Goal: Task Accomplishment & Management: Complete application form

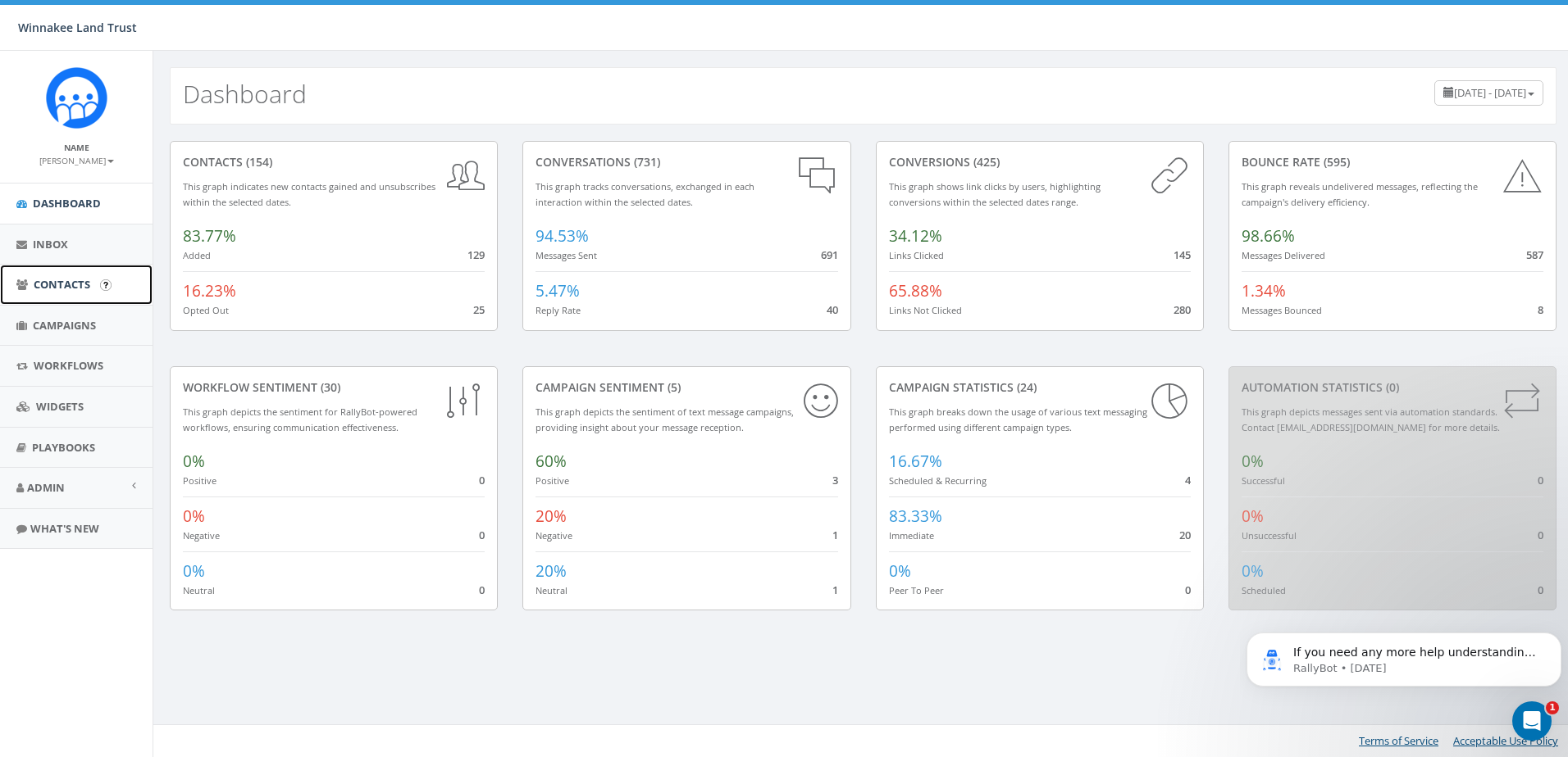
click at [67, 284] on span "Contacts" at bounding box center [61, 284] width 56 height 15
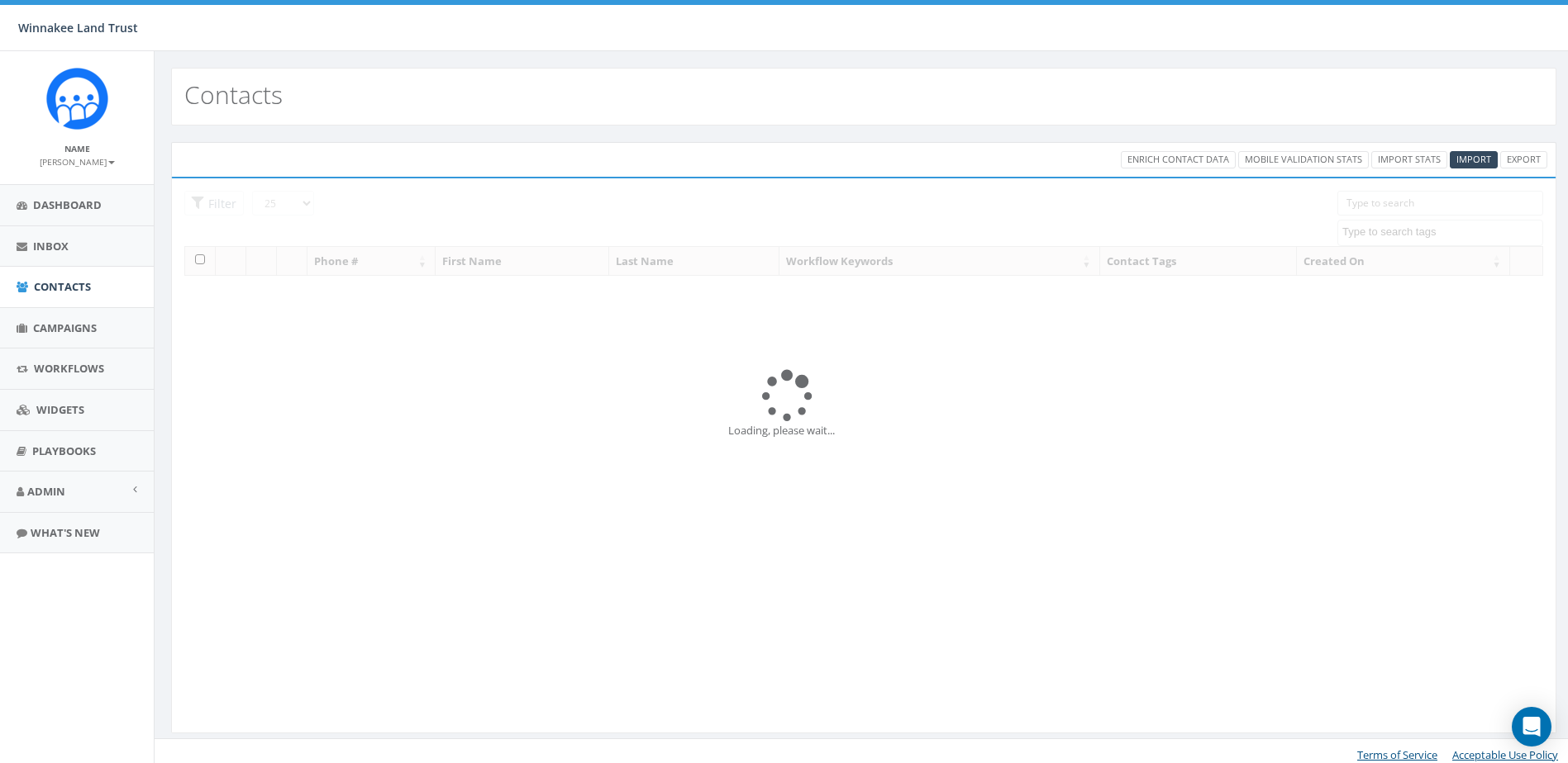
select select
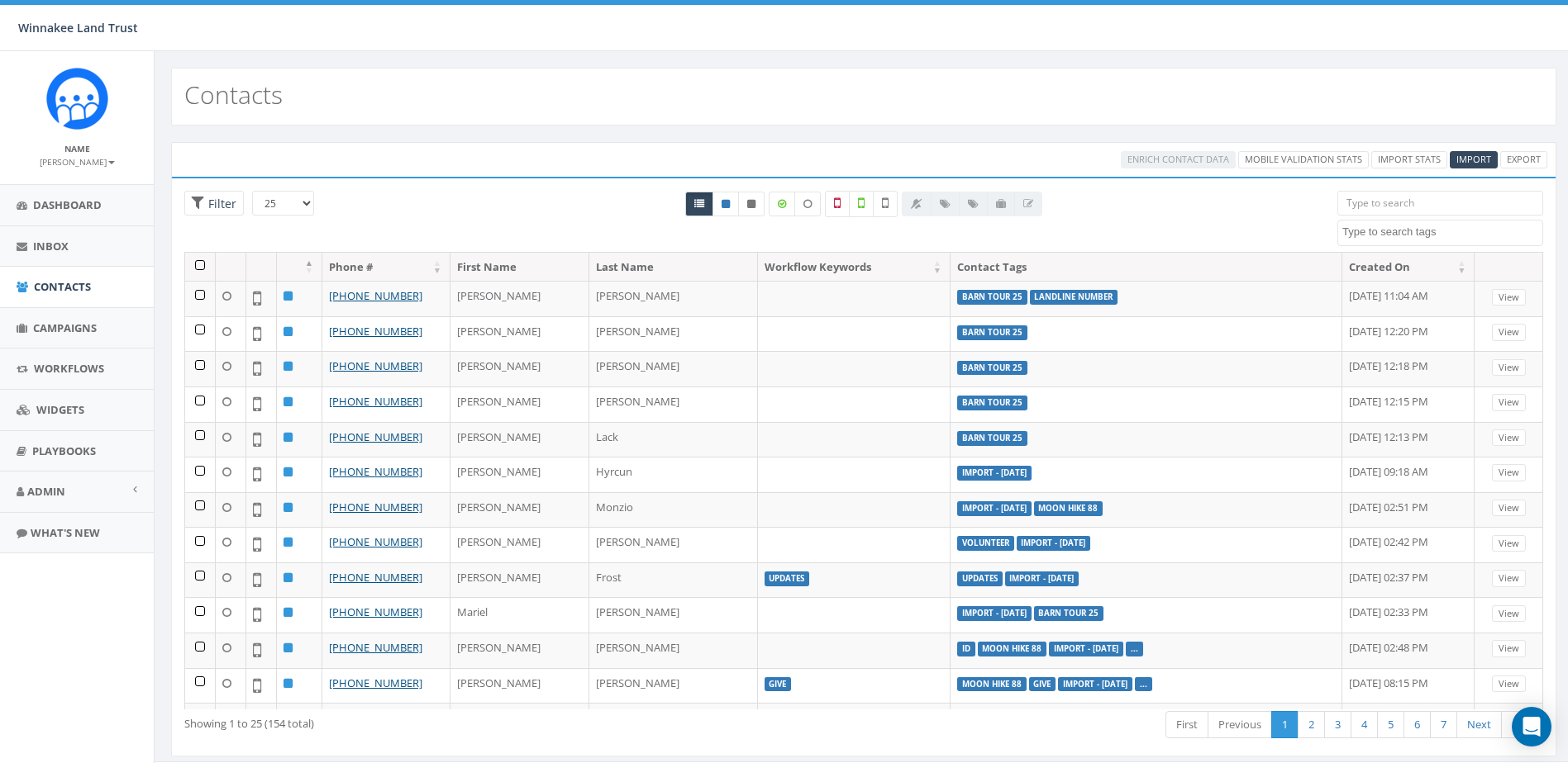
click at [1380, 204] on input "search" at bounding box center [1440, 203] width 205 height 25
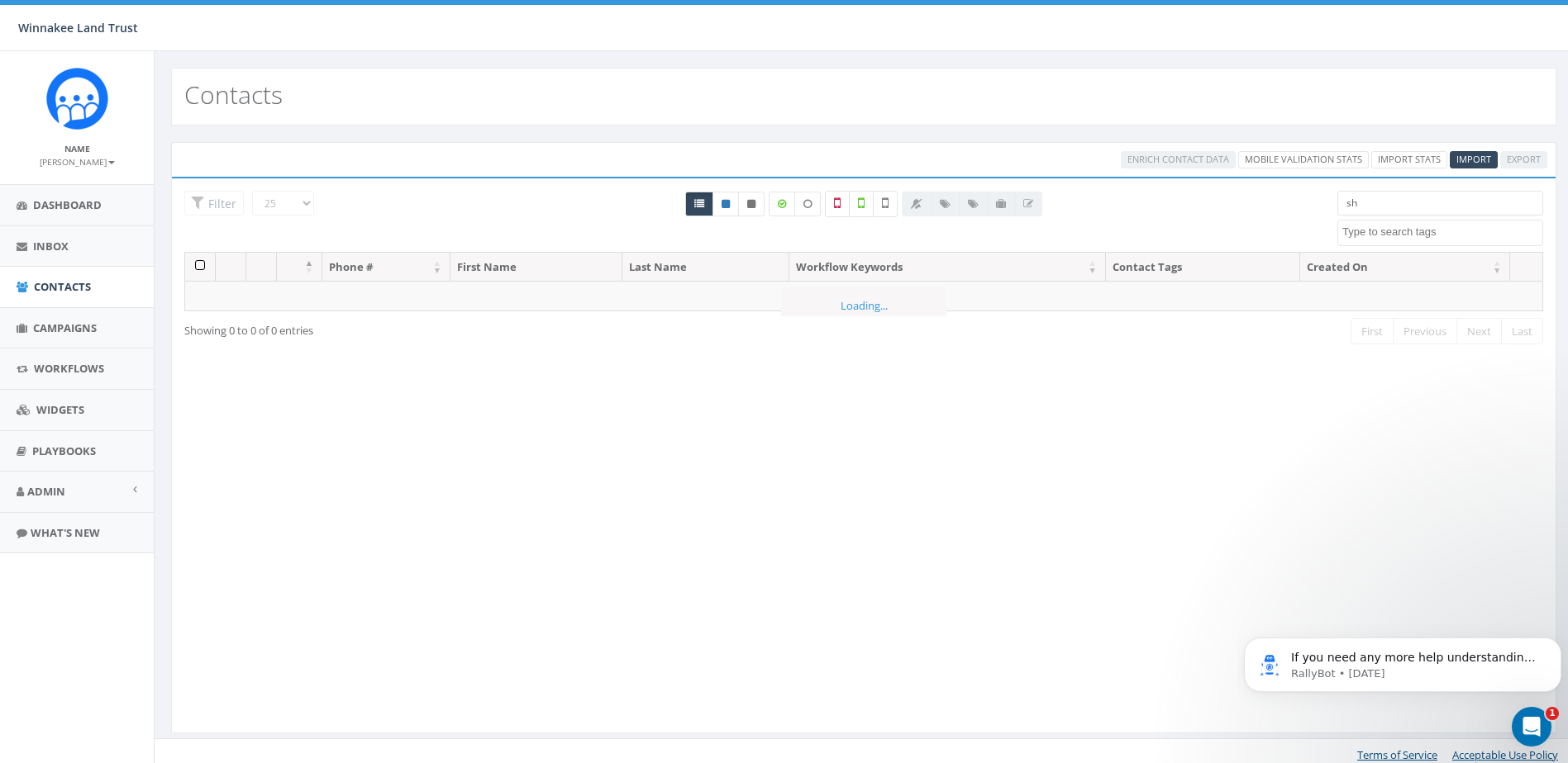
type input "s"
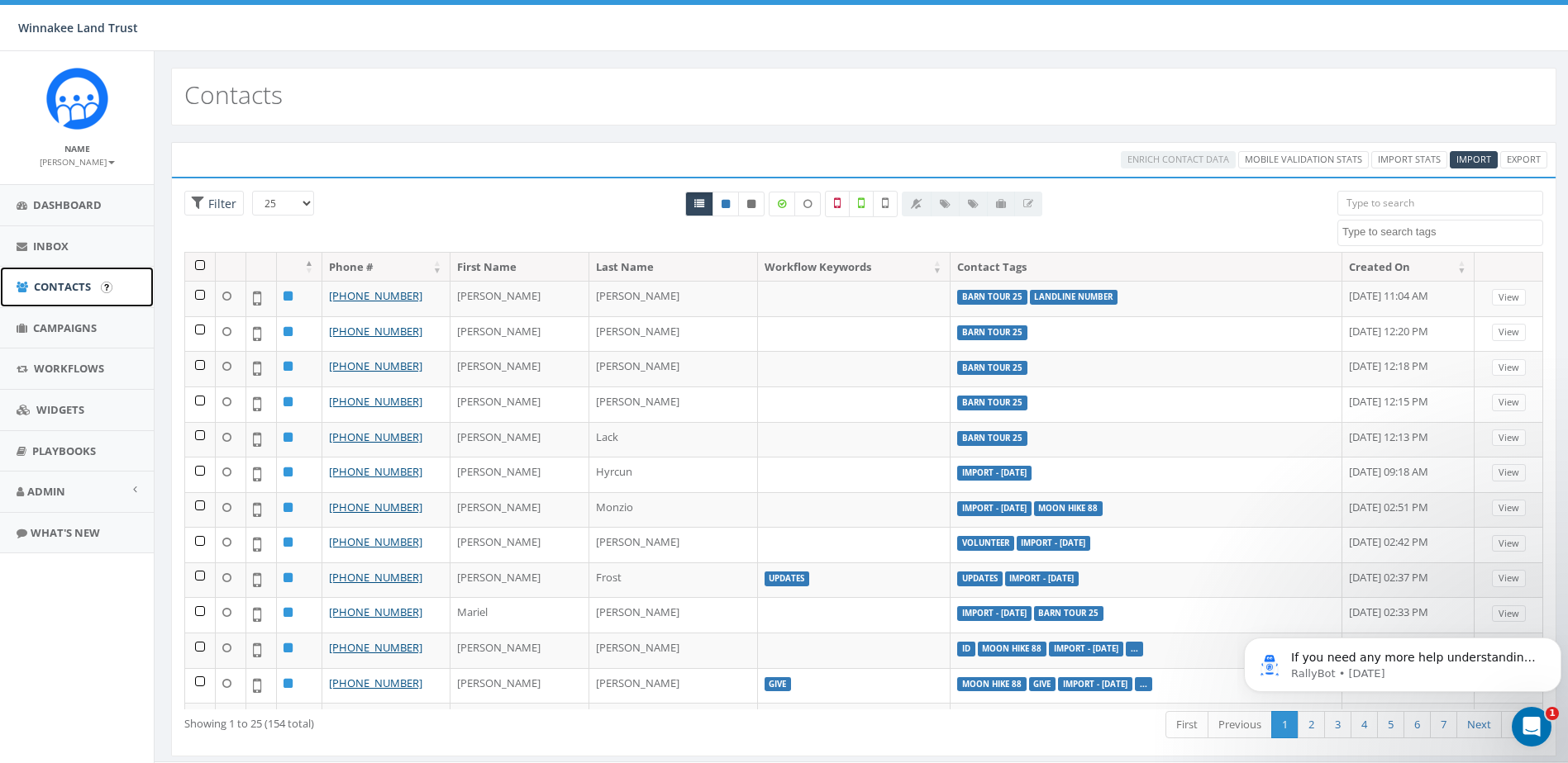
click at [44, 282] on span "Contacts" at bounding box center [62, 286] width 57 height 15
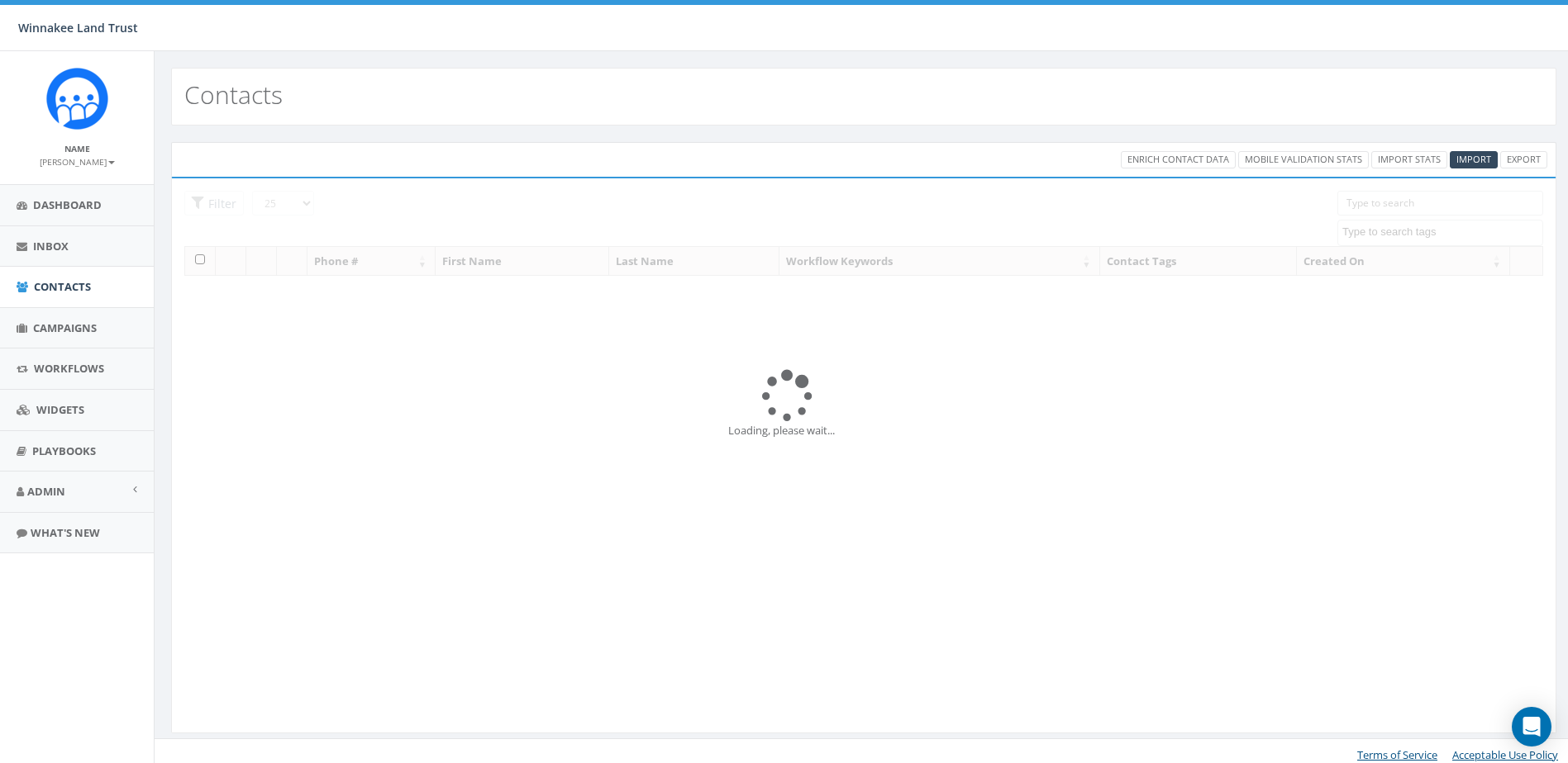
select select
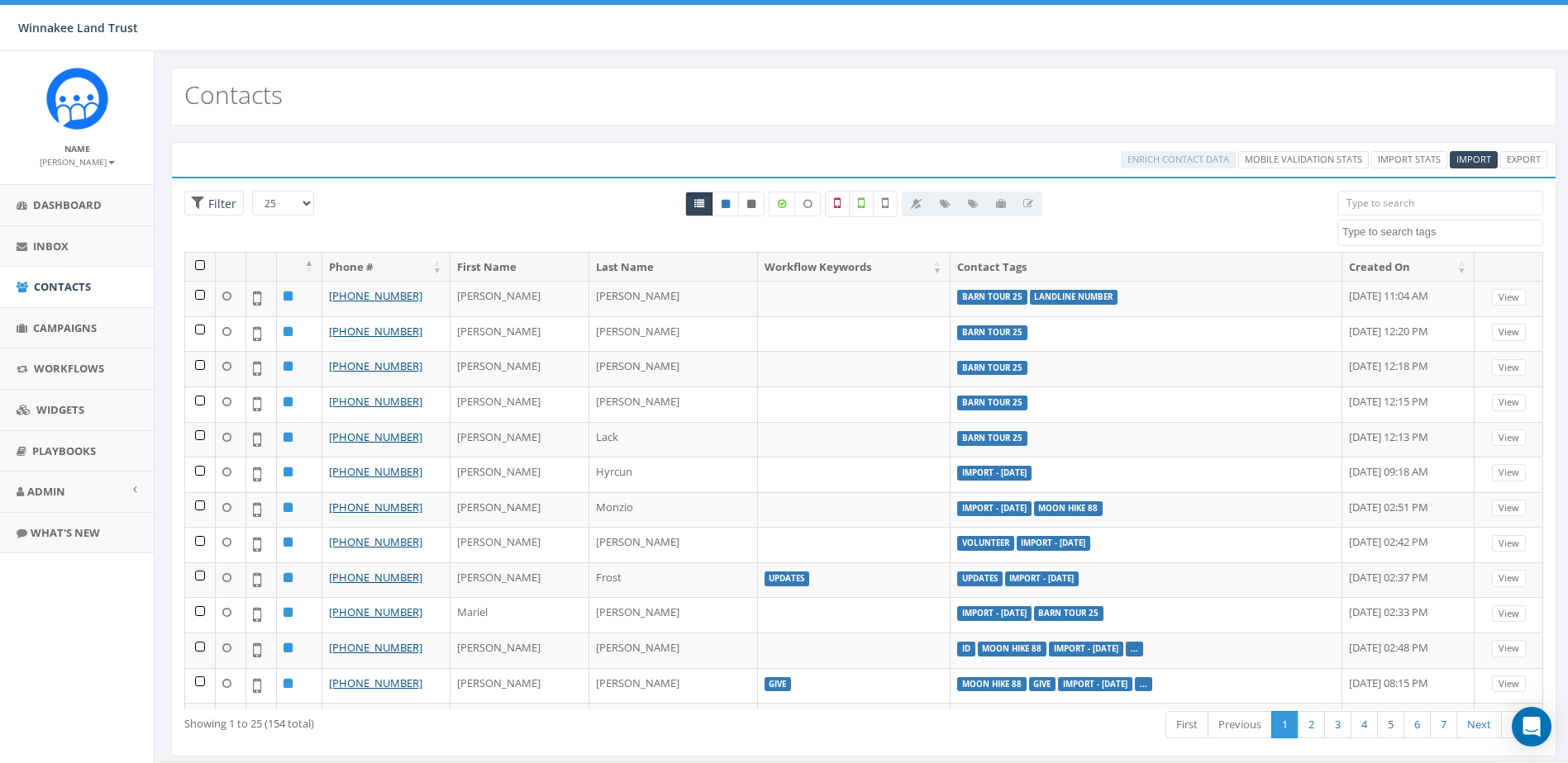
click at [1375, 205] on input "search" at bounding box center [1440, 203] width 205 height 25
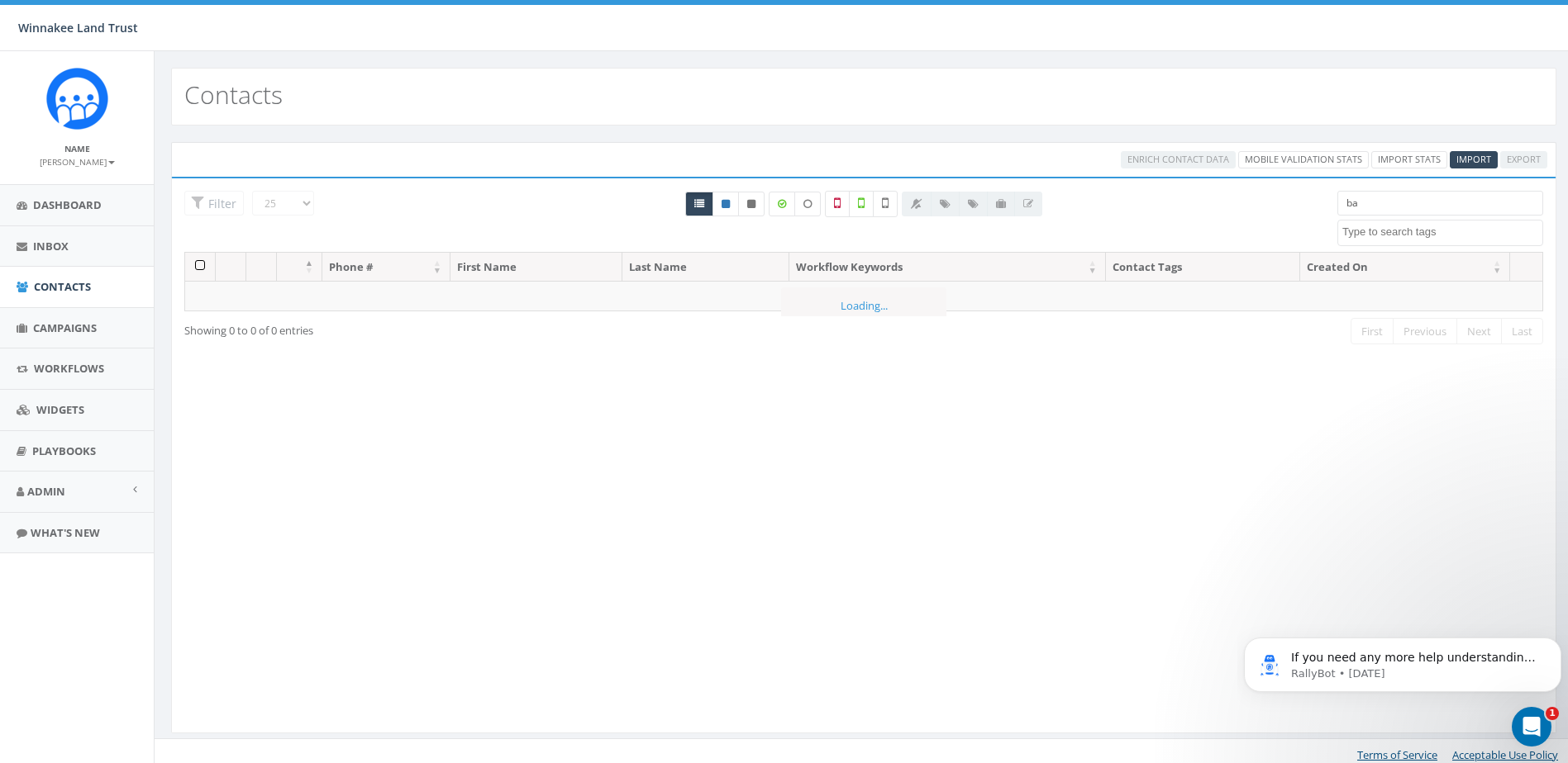
type input "b"
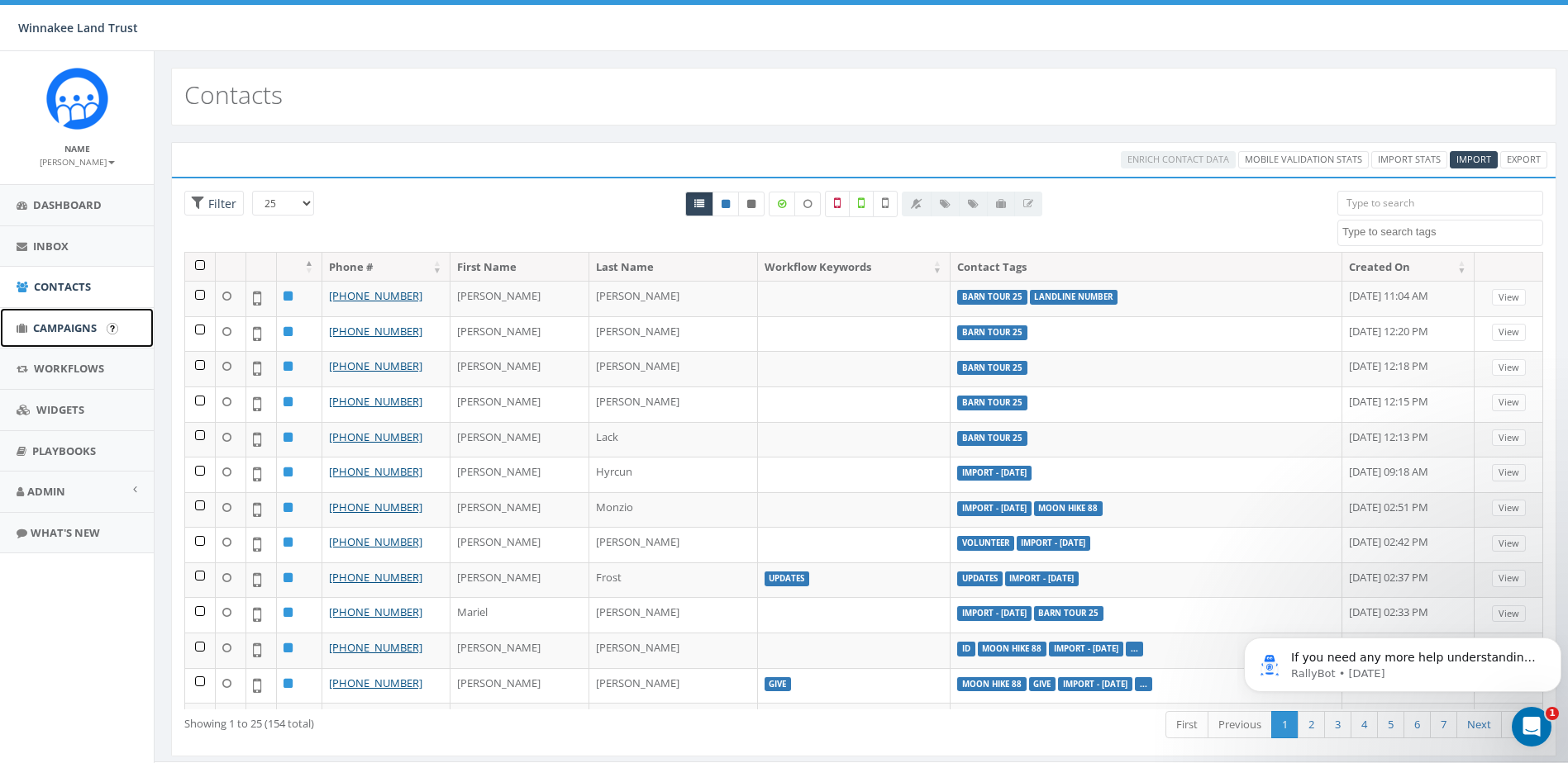
click at [39, 320] on span "Campaigns" at bounding box center [64, 328] width 63 height 15
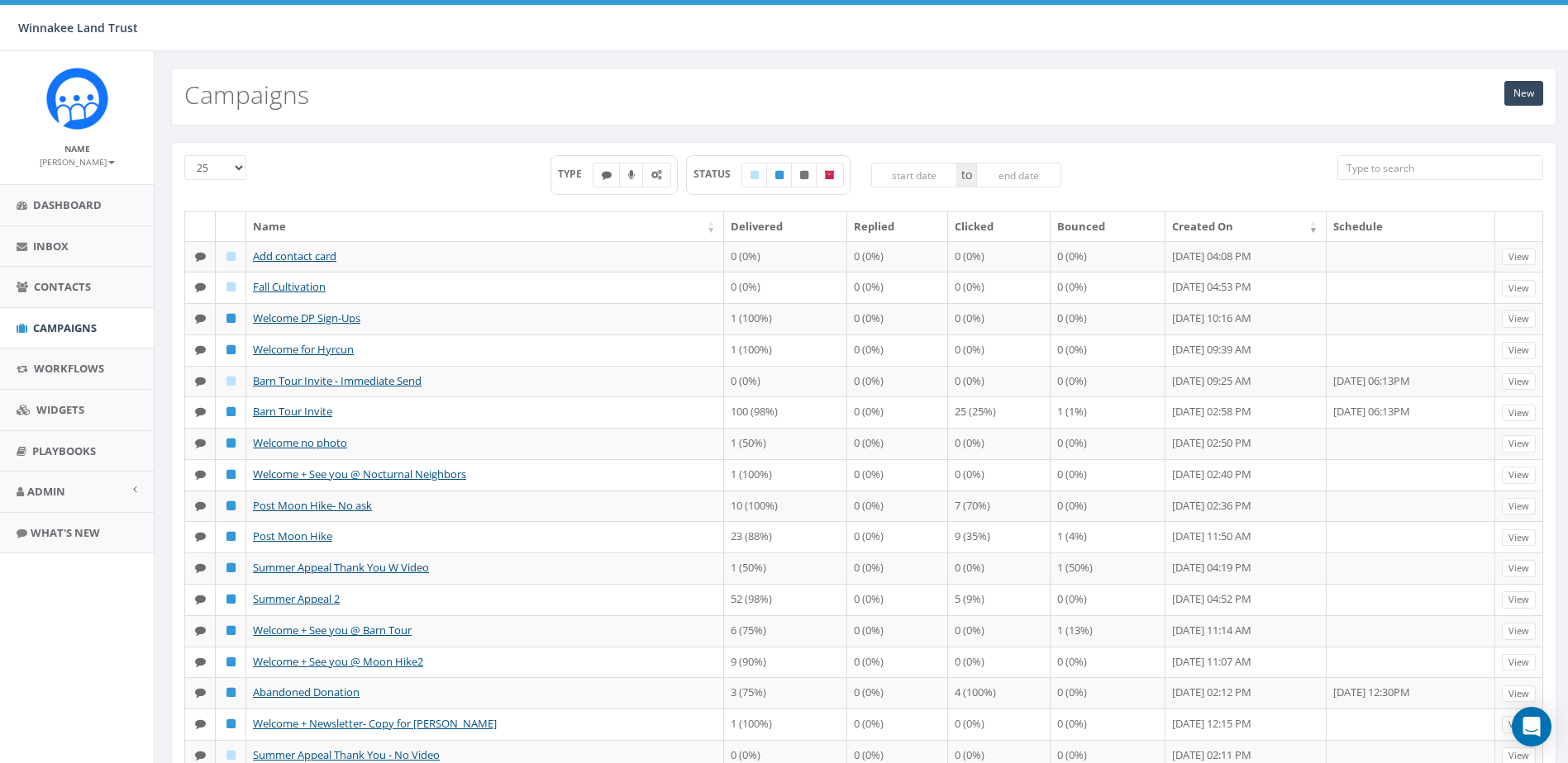
click at [1417, 166] on input "search" at bounding box center [1440, 167] width 205 height 25
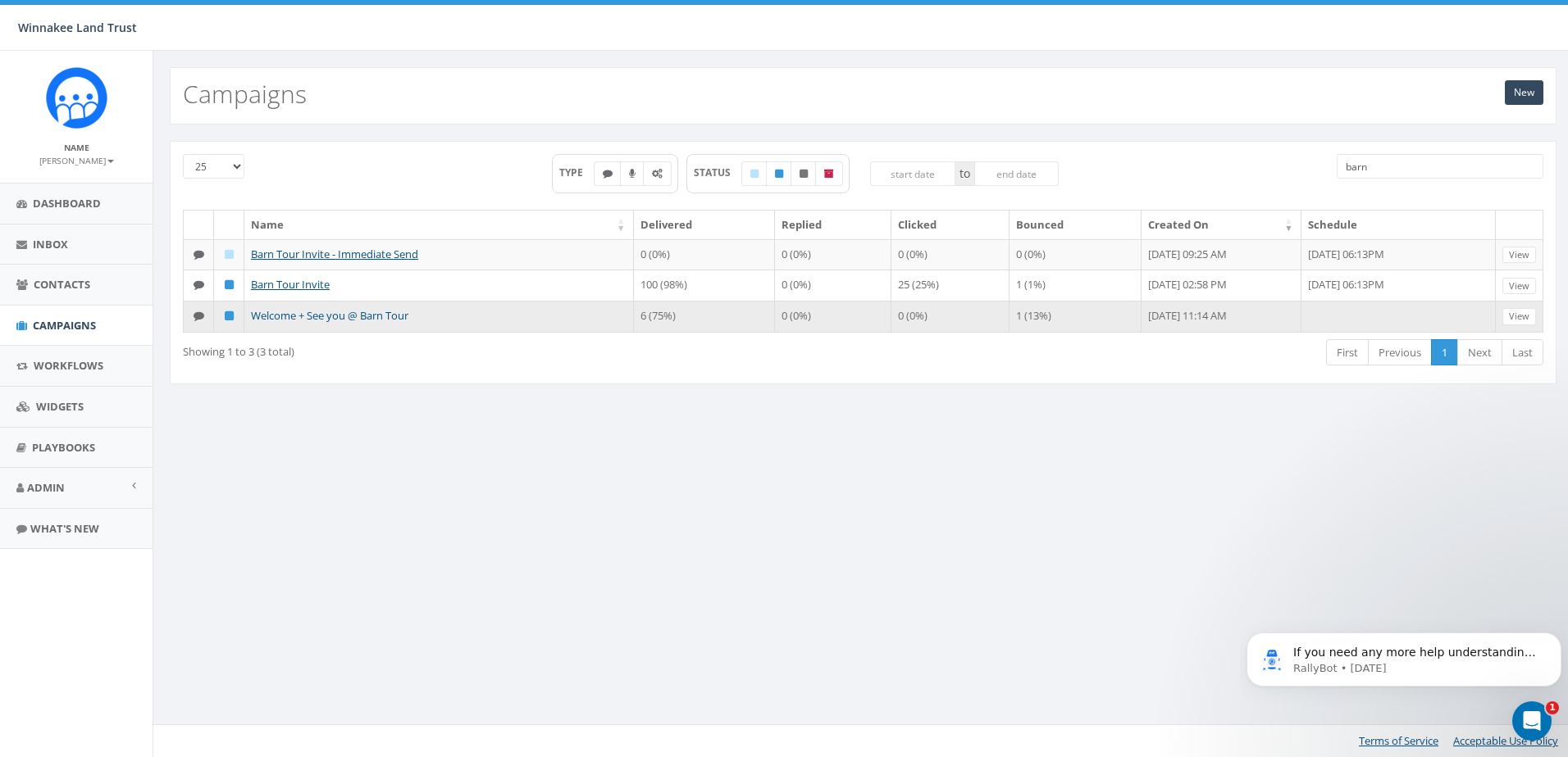
type input "barn"
click at [292, 319] on link "Welcome + See you @ Barn Tour" at bounding box center [330, 316] width 158 height 15
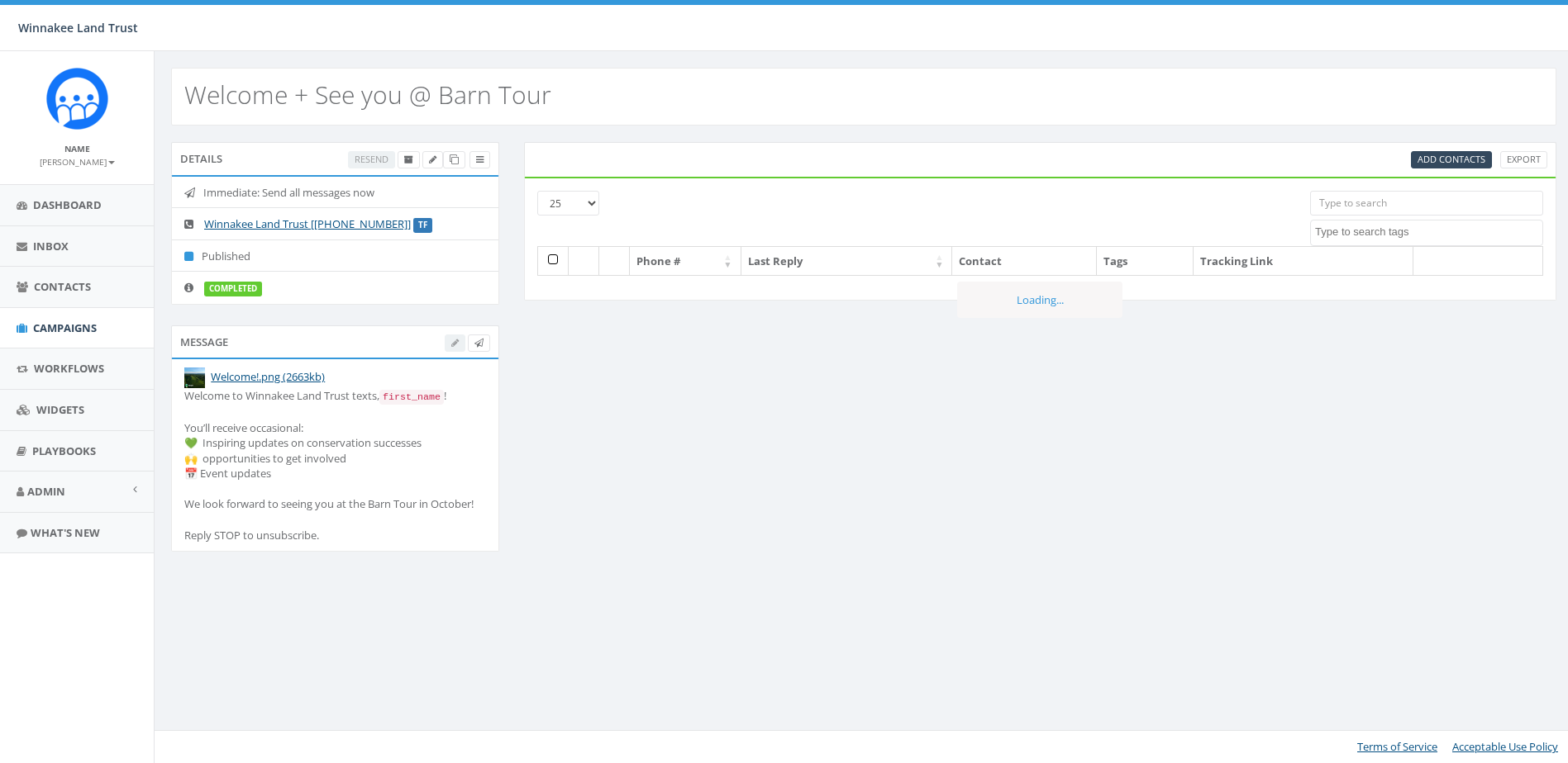
select select
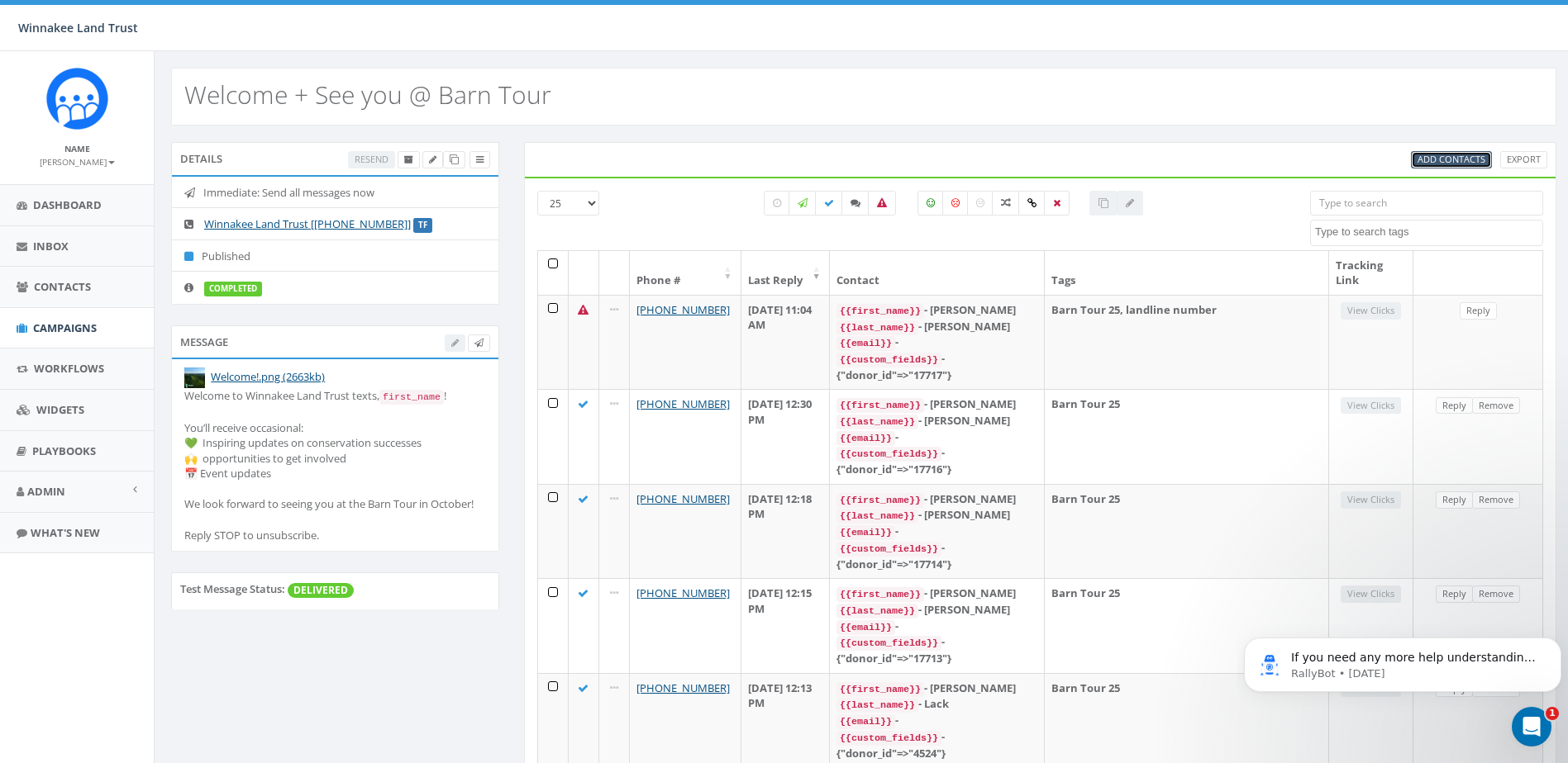
click at [1431, 156] on span "Add Contacts" at bounding box center [1451, 159] width 68 height 13
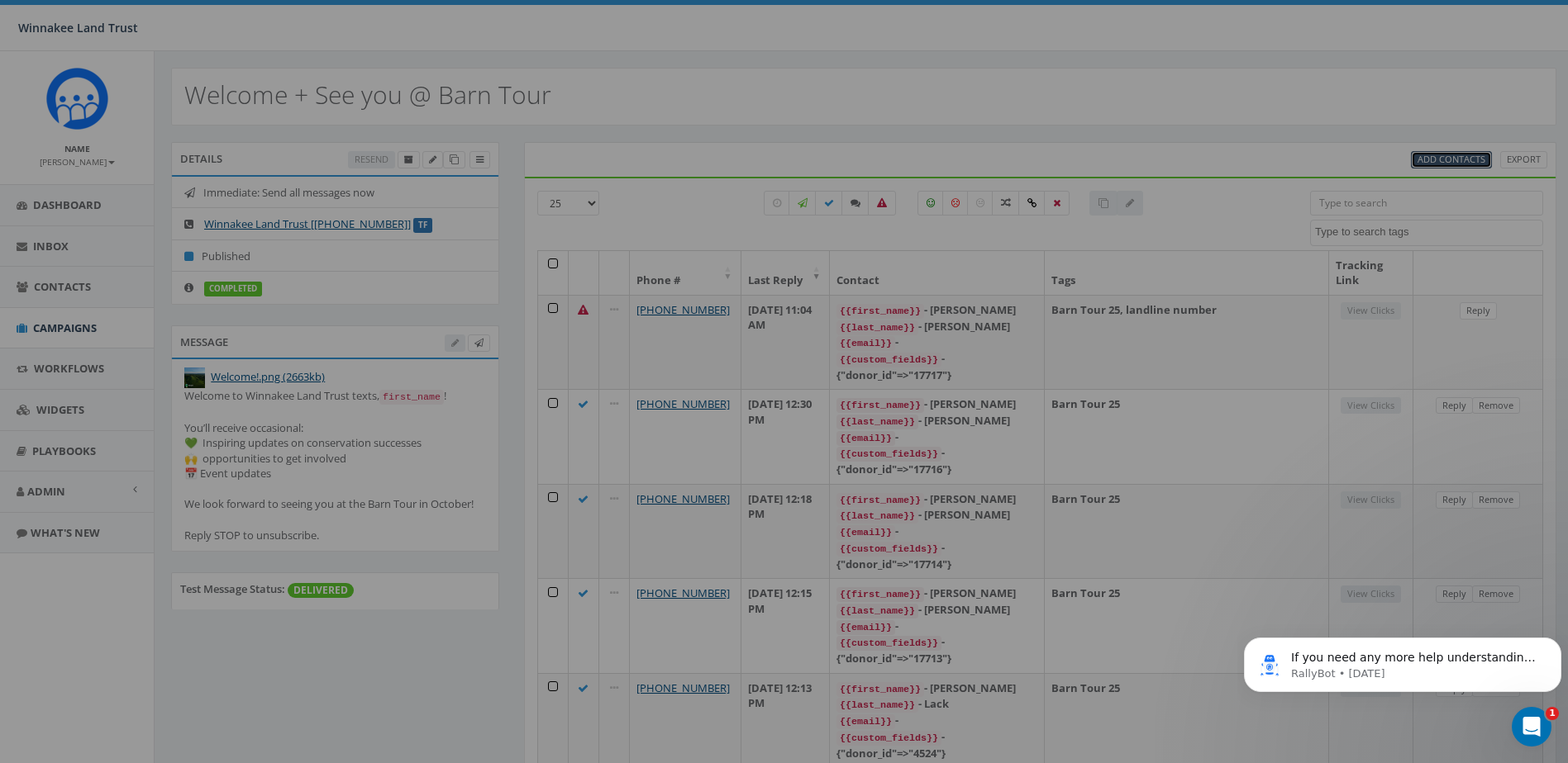
select select
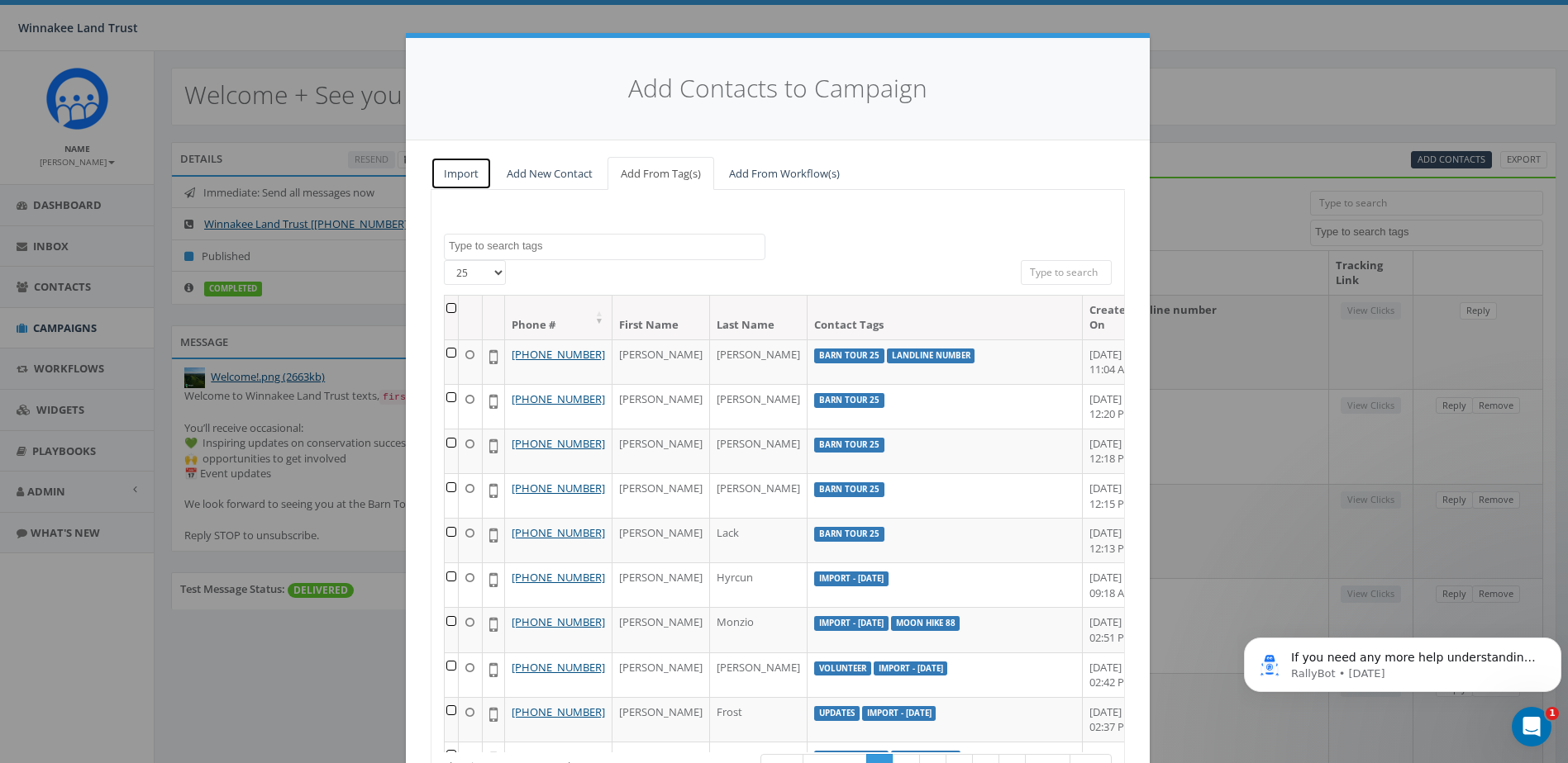
click at [437, 172] on link "Import" at bounding box center [461, 174] width 61 height 34
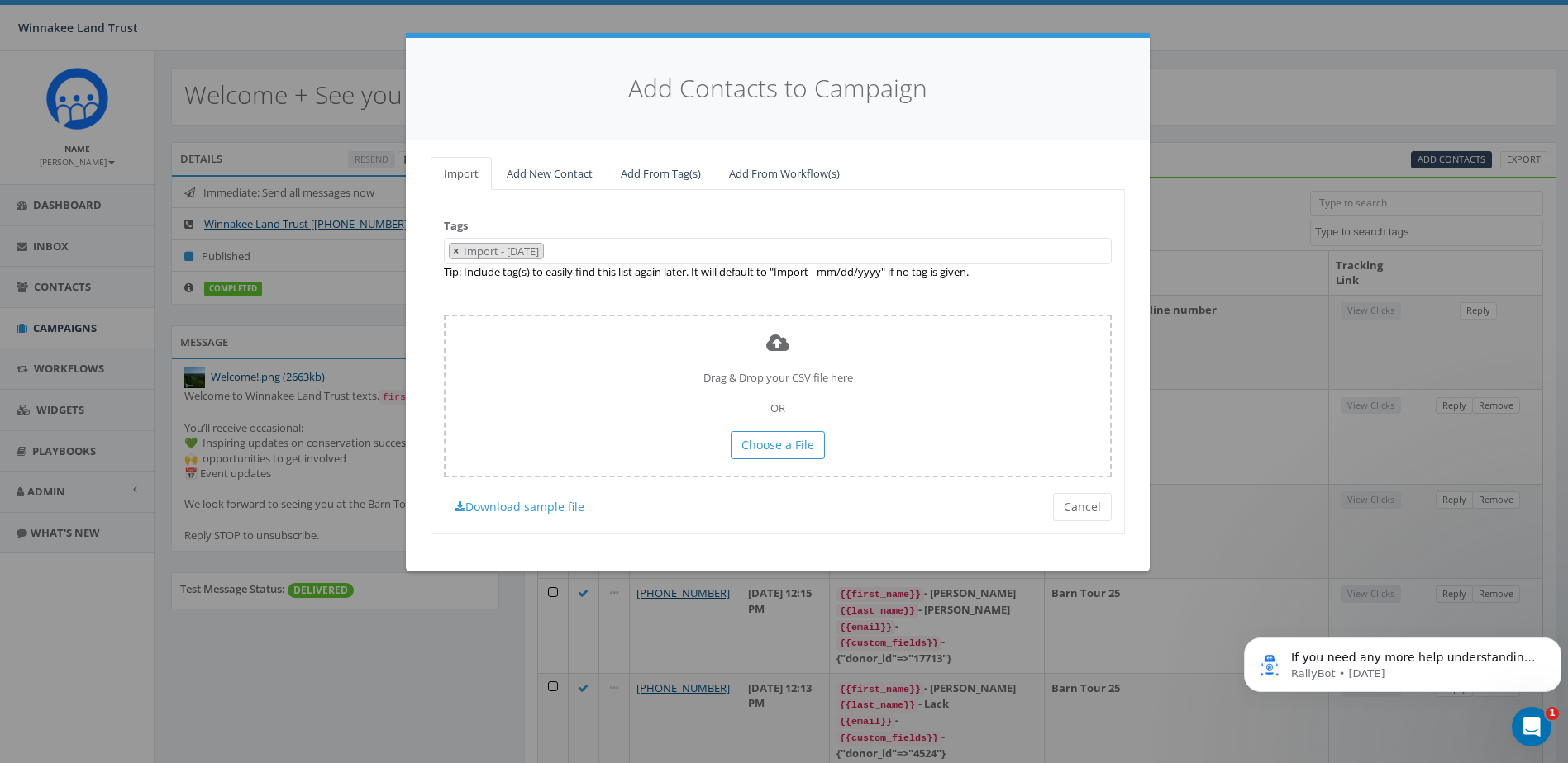
click at [461, 251] on button "×" at bounding box center [456, 251] width 13 height 16
select select
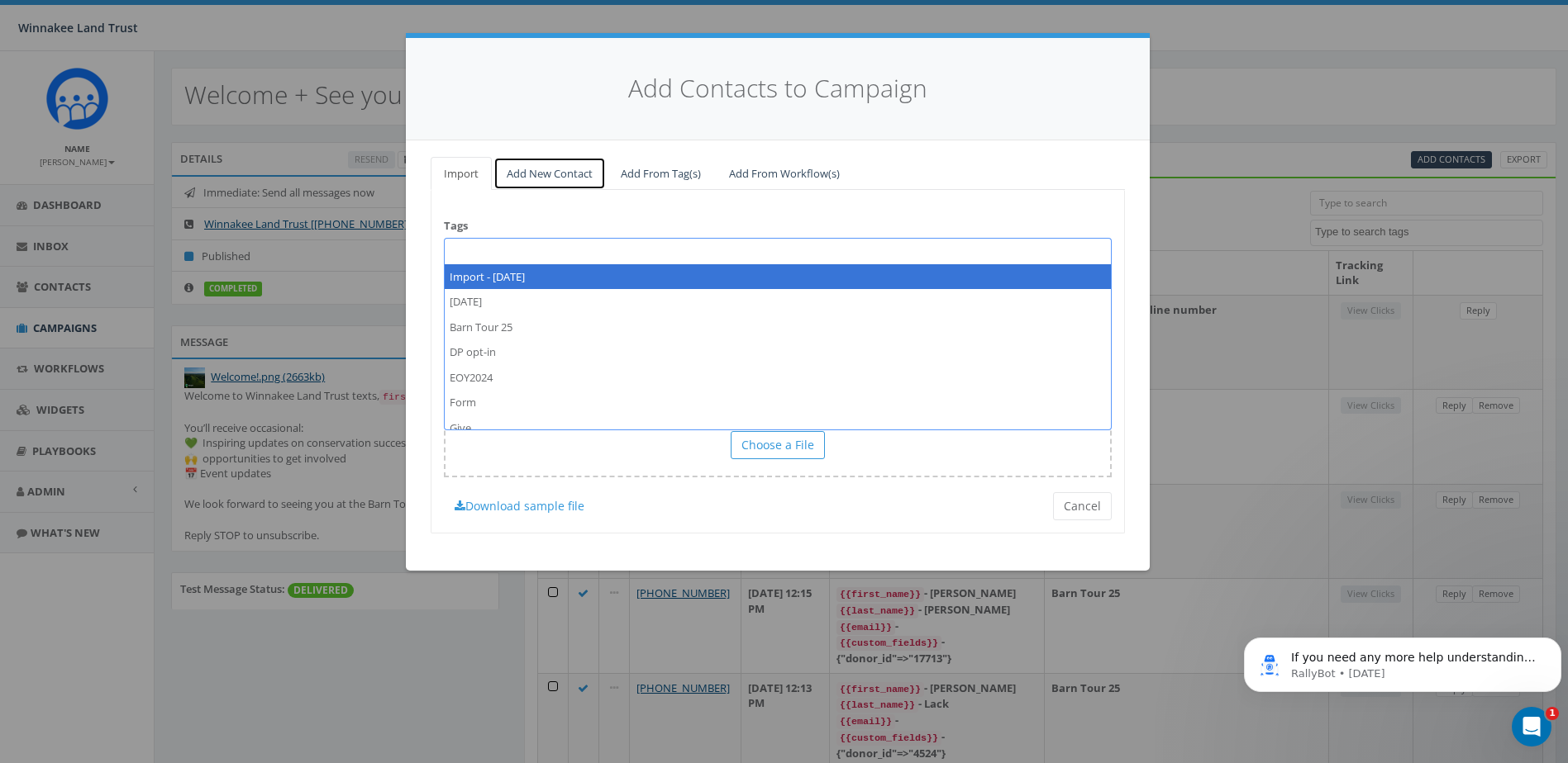
click at [552, 178] on link "Add New Contact" at bounding box center [549, 174] width 112 height 34
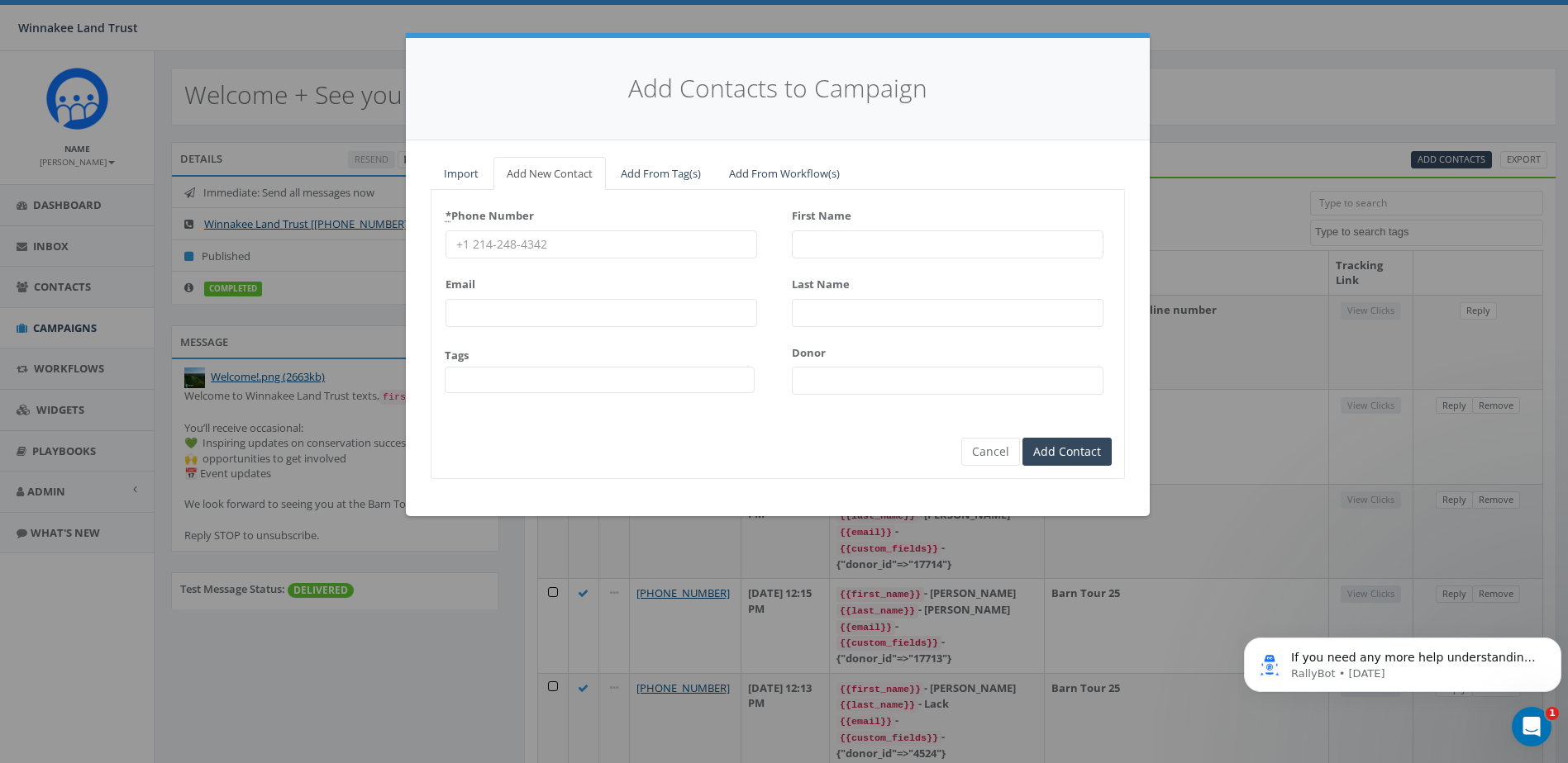
click at [531, 242] on input "* Phone Number" at bounding box center [601, 244] width 312 height 28
paste input "9178739181"
click at [478, 245] on input "9178739181" at bounding box center [601, 244] width 312 height 28
type input "9178739181"
click at [900, 253] on input "First Name" at bounding box center [948, 244] width 312 height 28
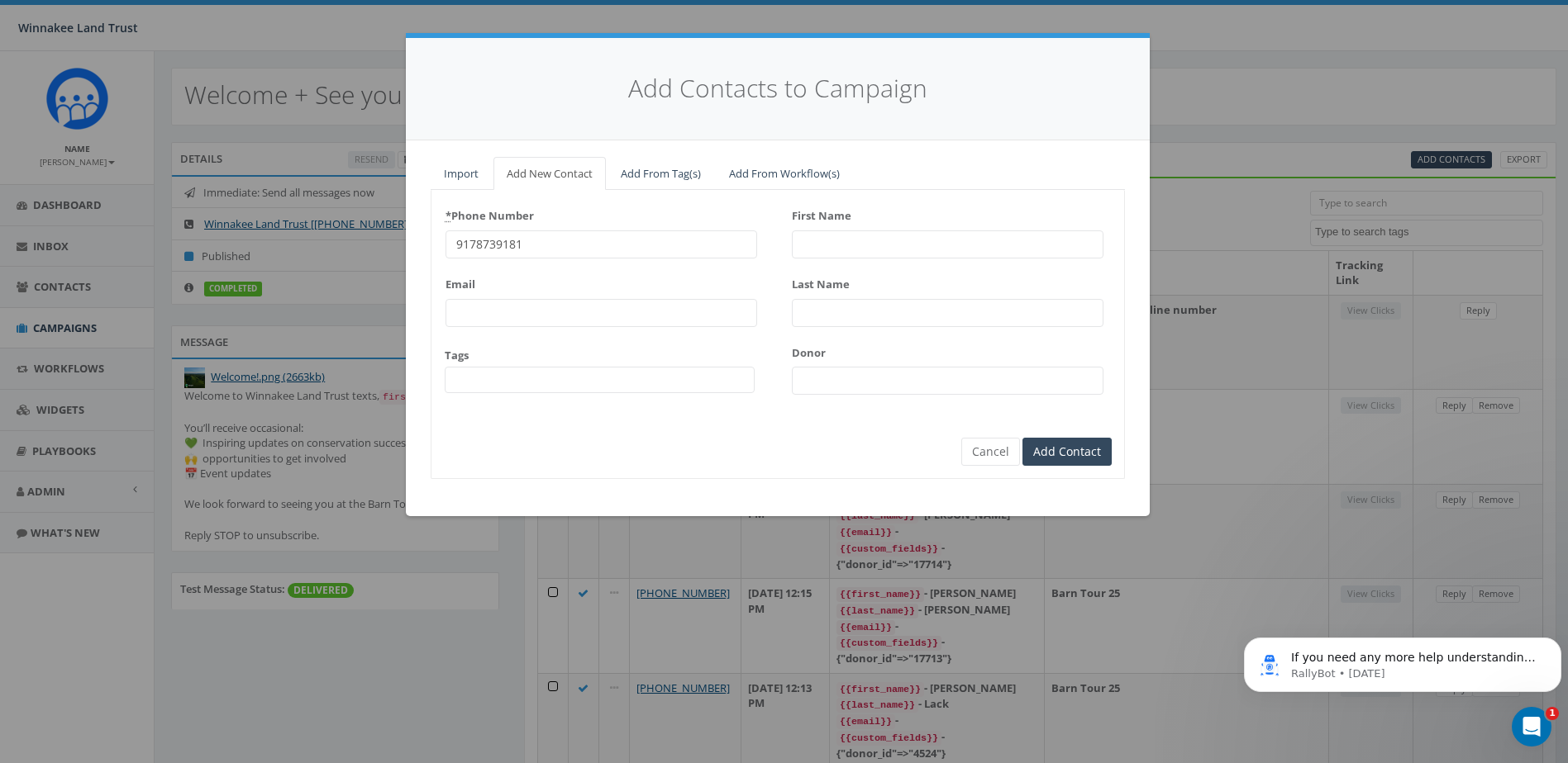
paste input "Karen Sharf"
type input "Karen Sharf"
click at [876, 252] on input "First Name" at bounding box center [948, 244] width 312 height 28
type input "Karen"
click at [828, 311] on input "Last Name" at bounding box center [948, 313] width 312 height 28
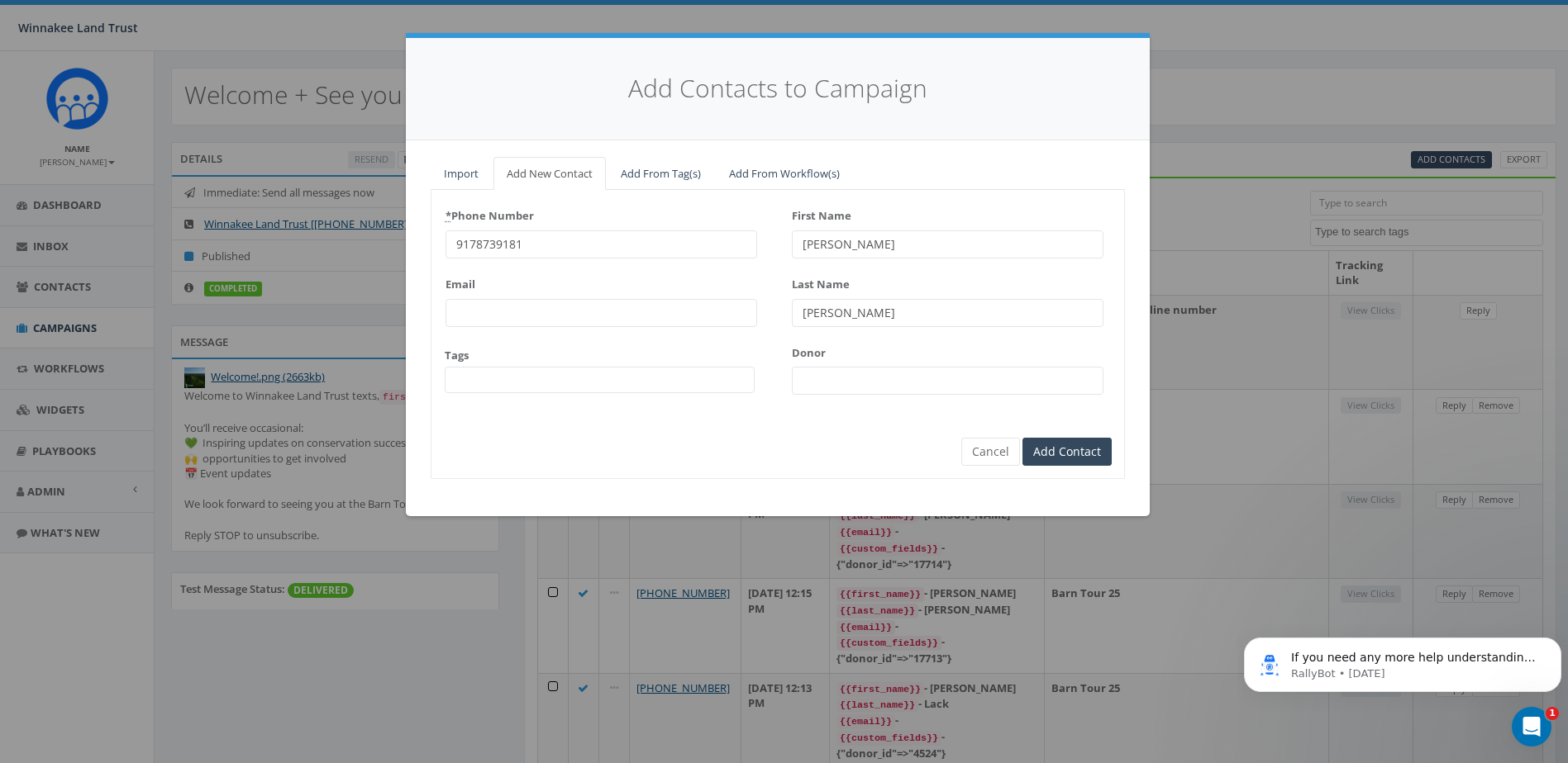
type input "Sharf"
drag, startPoint x: 818, startPoint y: 373, endPoint x: 844, endPoint y: 334, distance: 46.9
click at [818, 373] on input "Donor" at bounding box center [948, 380] width 312 height 28
click at [847, 390] on input "Donor" at bounding box center [948, 380] width 312 height 28
click at [823, 390] on input "Donor" at bounding box center [948, 380] width 312 height 28
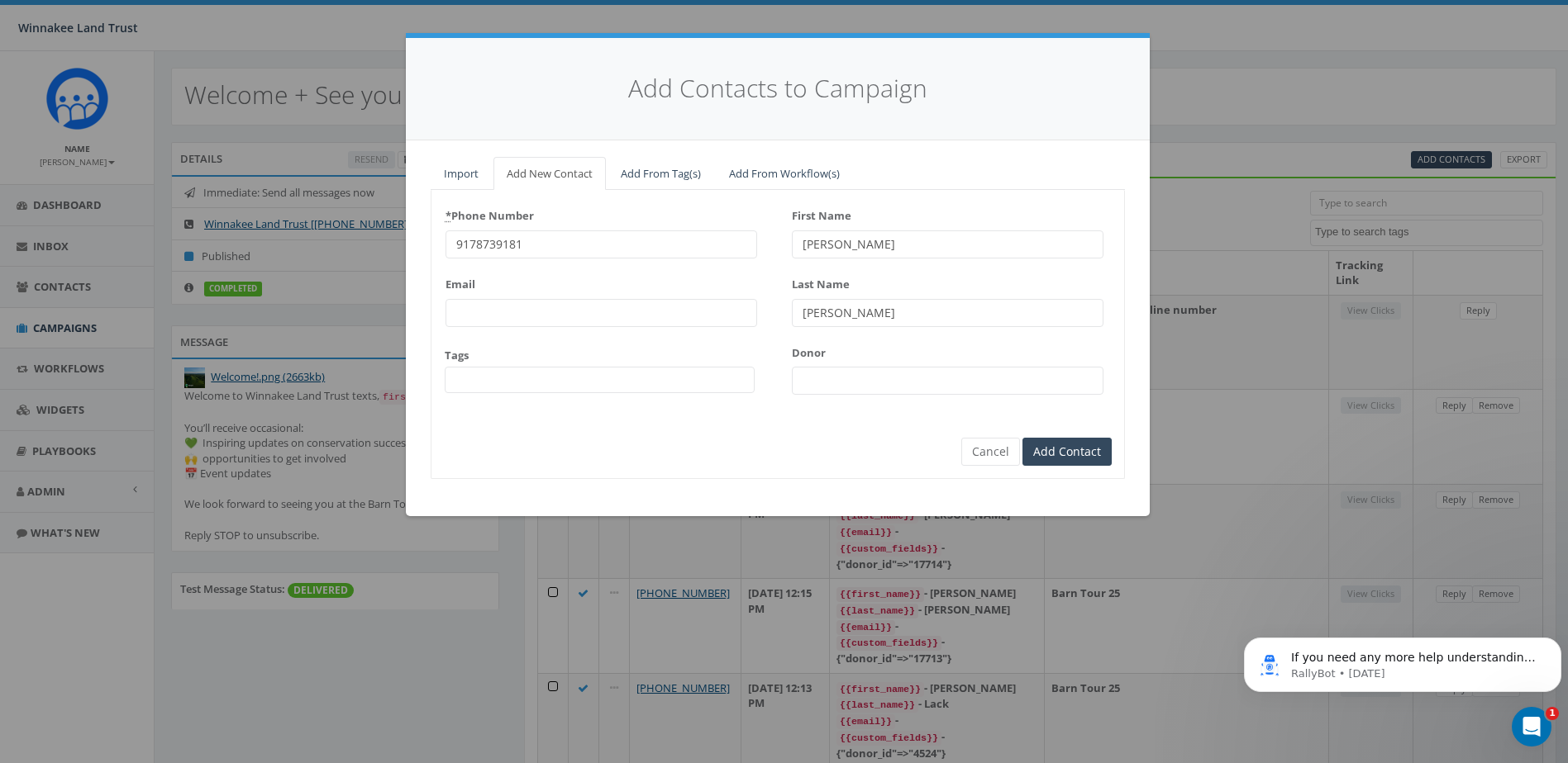
click at [816, 385] on input "Donor" at bounding box center [948, 380] width 312 height 28
click at [785, 428] on form "* Phone Number 9178739181 Email Tags 2025/07/01 Barn Tour 25 DP opt-in EOY2024 …" at bounding box center [778, 320] width 668 height 236
click at [828, 378] on input "Donor" at bounding box center [948, 380] width 312 height 28
paste input "3600"
type input "3600"
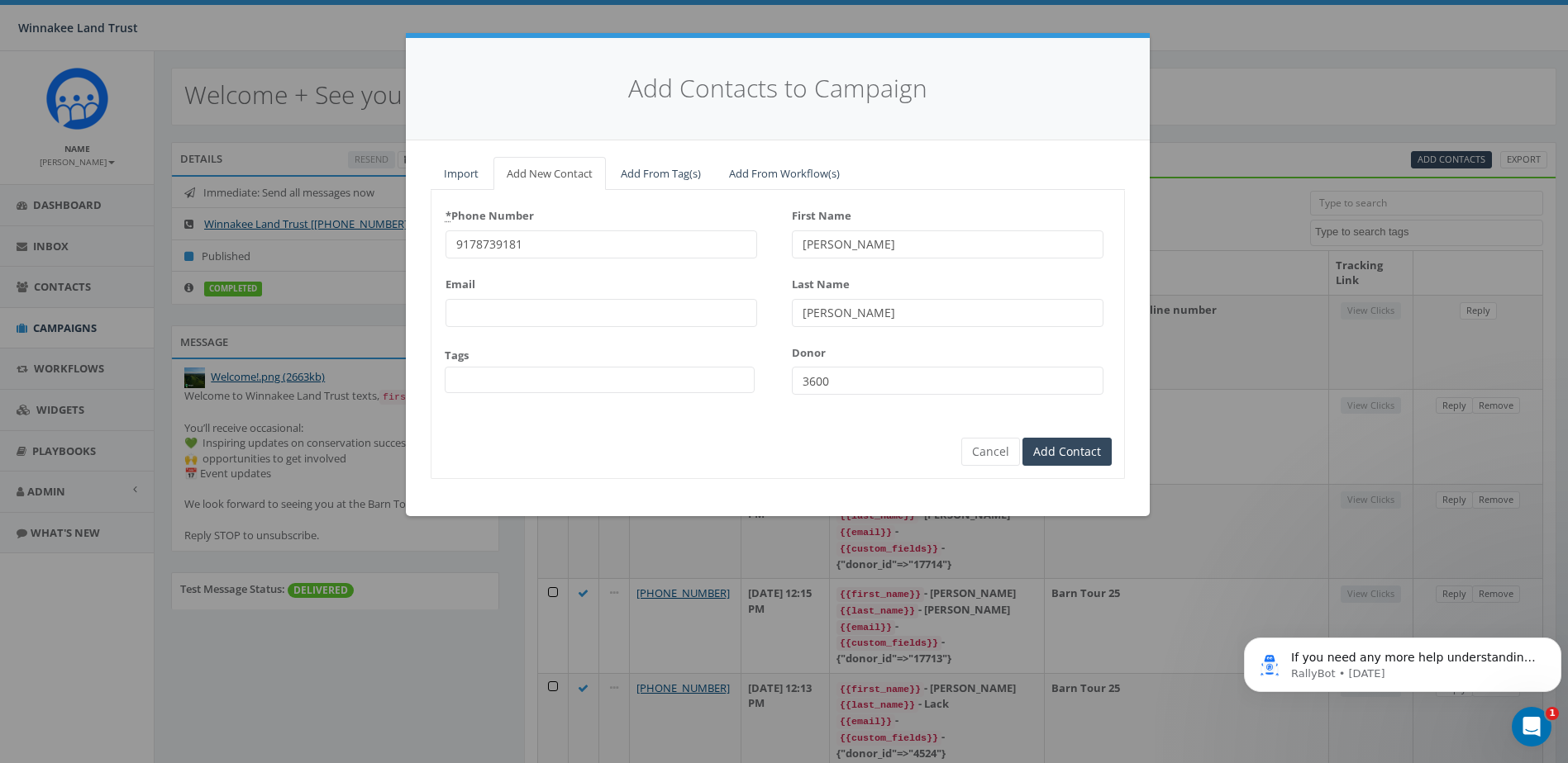
click at [750, 453] on div "* Phone Number 9178739181 Email Tags 2025/07/01 Barn Tour 25 DP opt-in EOY2024 …" at bounding box center [777, 335] width 694 height 289
click at [654, 379] on span at bounding box center [599, 379] width 310 height 26
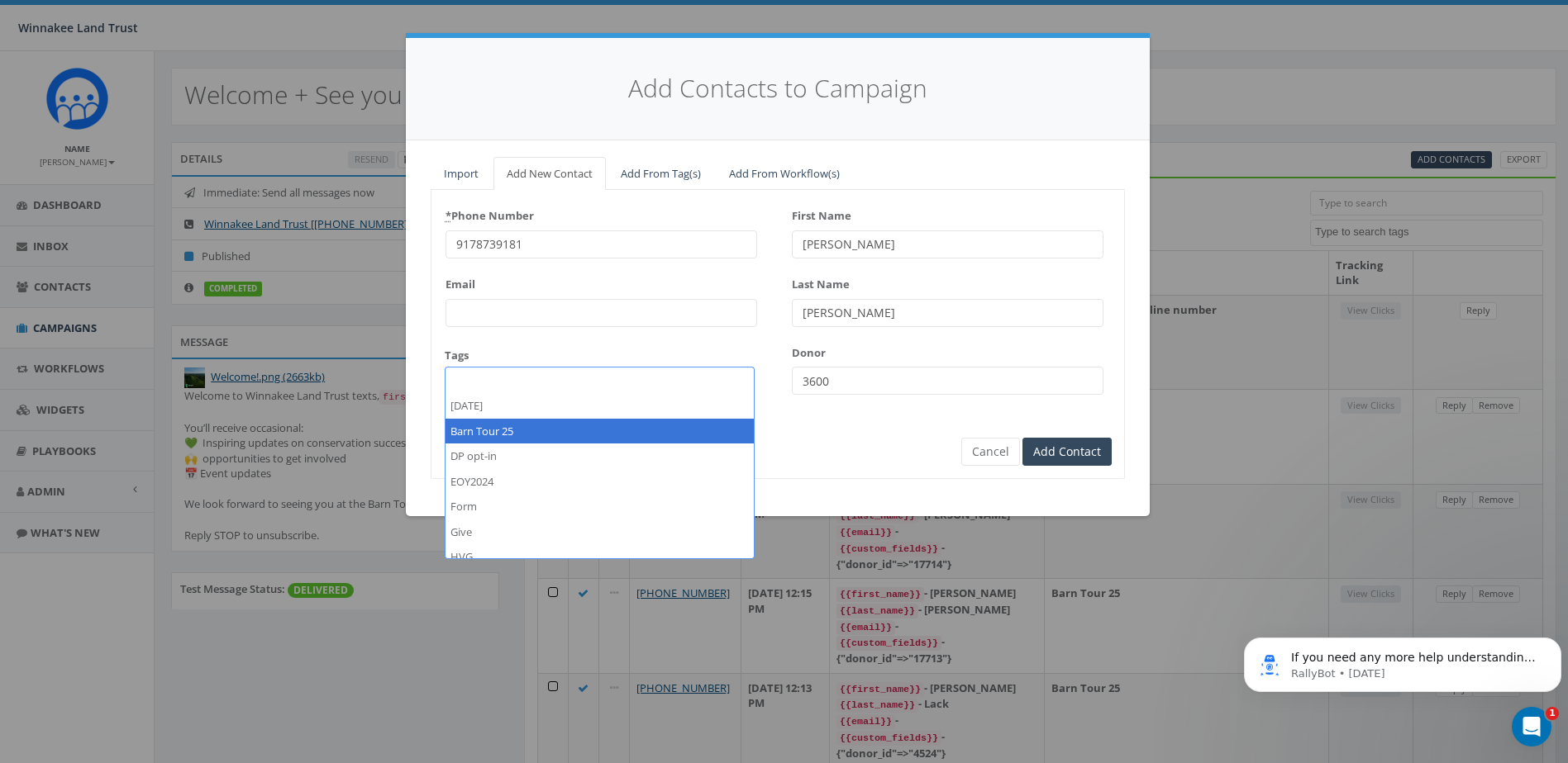
select select "Barn Tour 25"
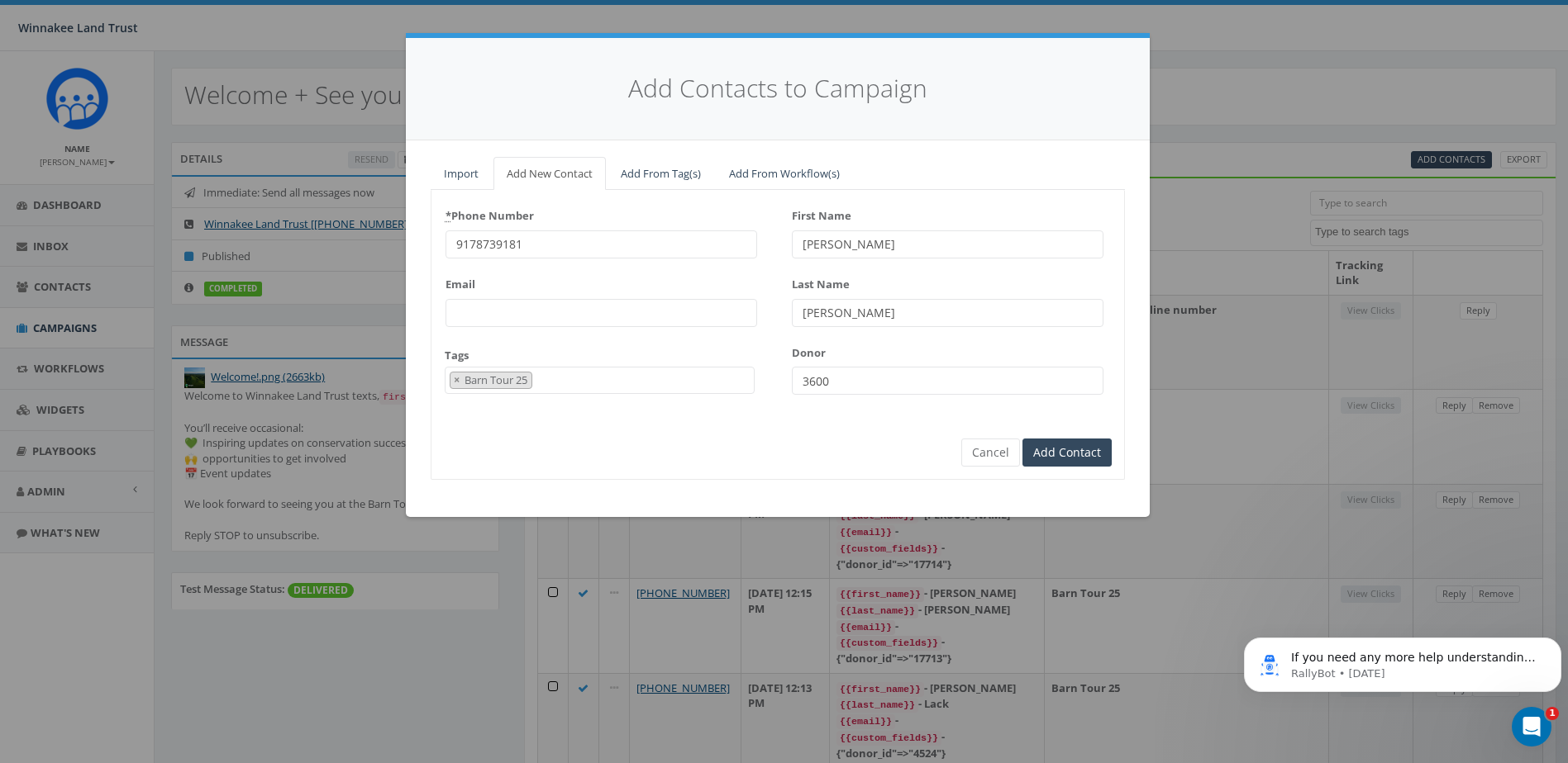
scroll to position [16, 0]
click at [764, 432] on form "* Phone Number 9178739181 Email Tags 2025/07/01 Barn Tour 25 DP opt-in EOY2024 …" at bounding box center [778, 320] width 668 height 236
click at [1072, 455] on input "Add Contact" at bounding box center [1068, 452] width 90 height 28
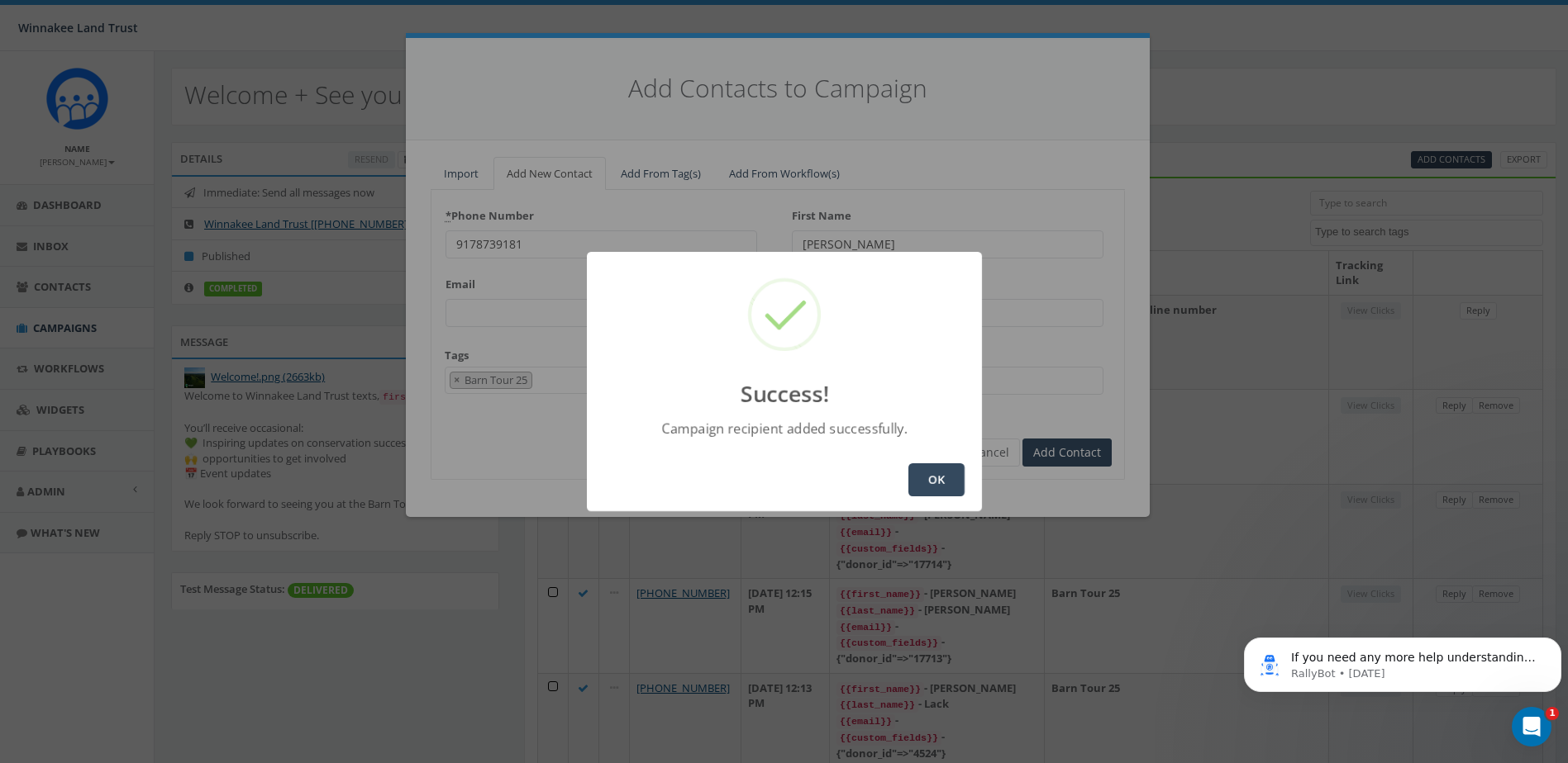
click at [942, 480] on button "OK" at bounding box center [937, 480] width 56 height 33
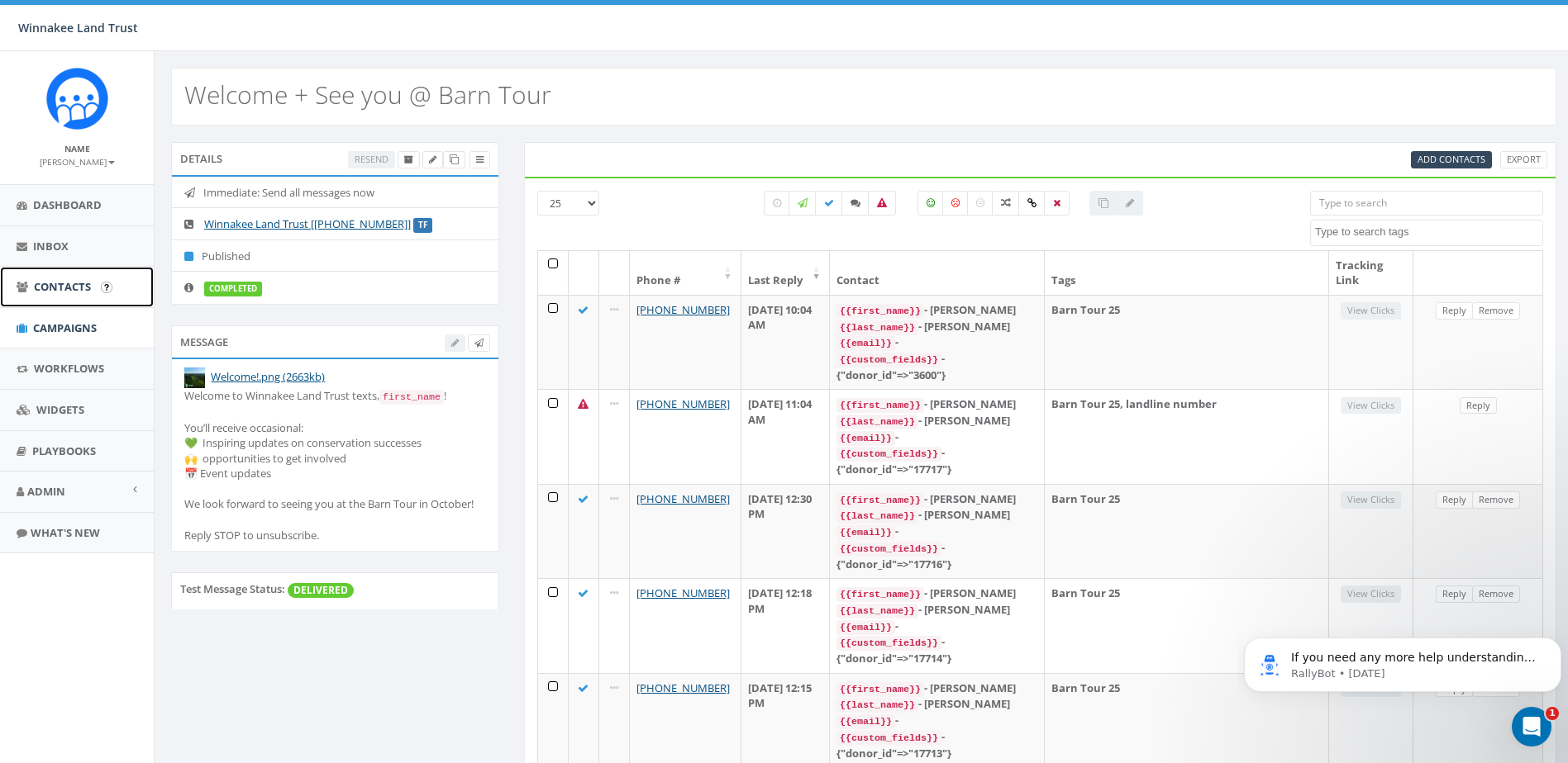
click at [56, 286] on span "Contacts" at bounding box center [62, 286] width 57 height 15
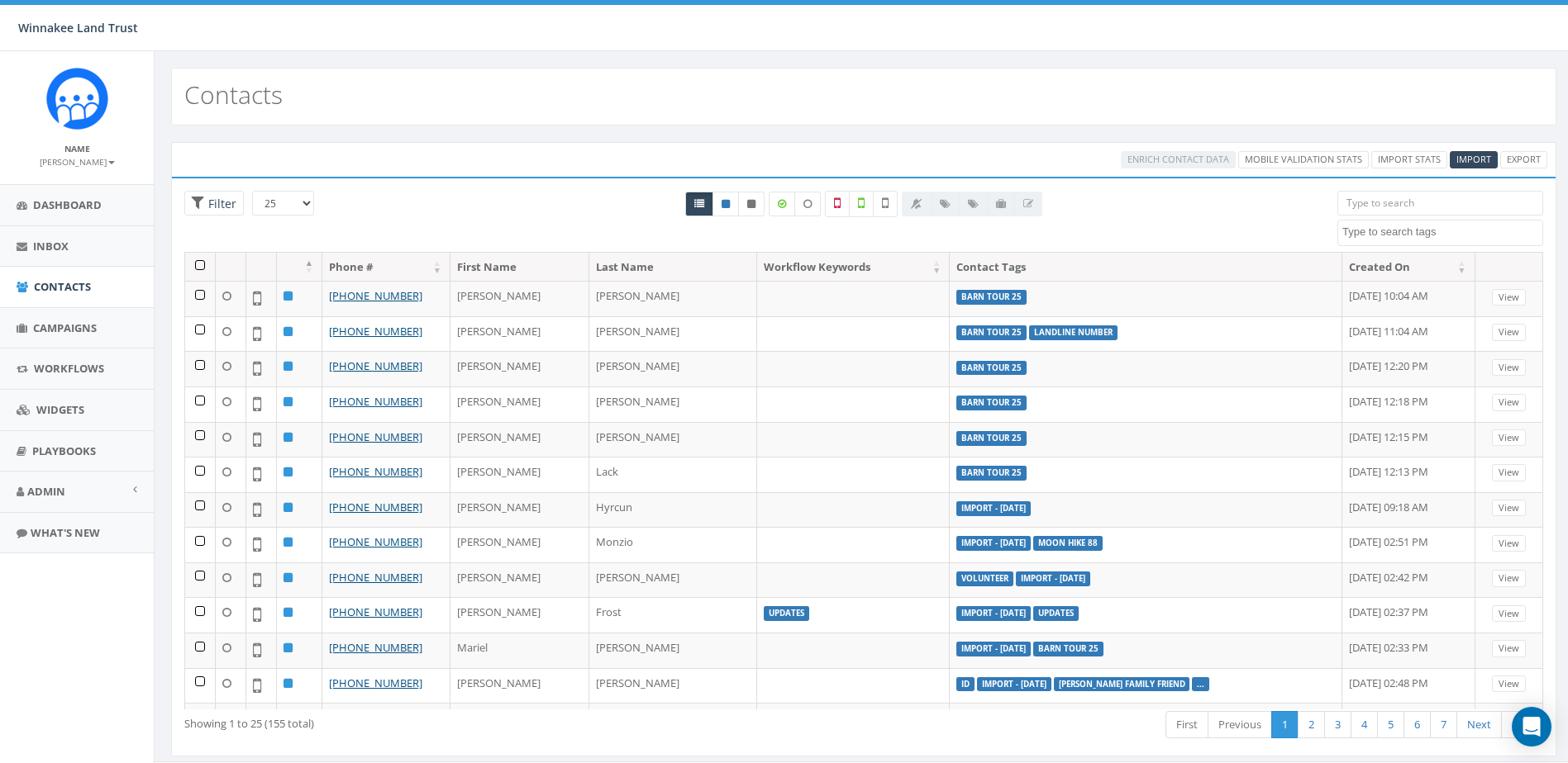
select select
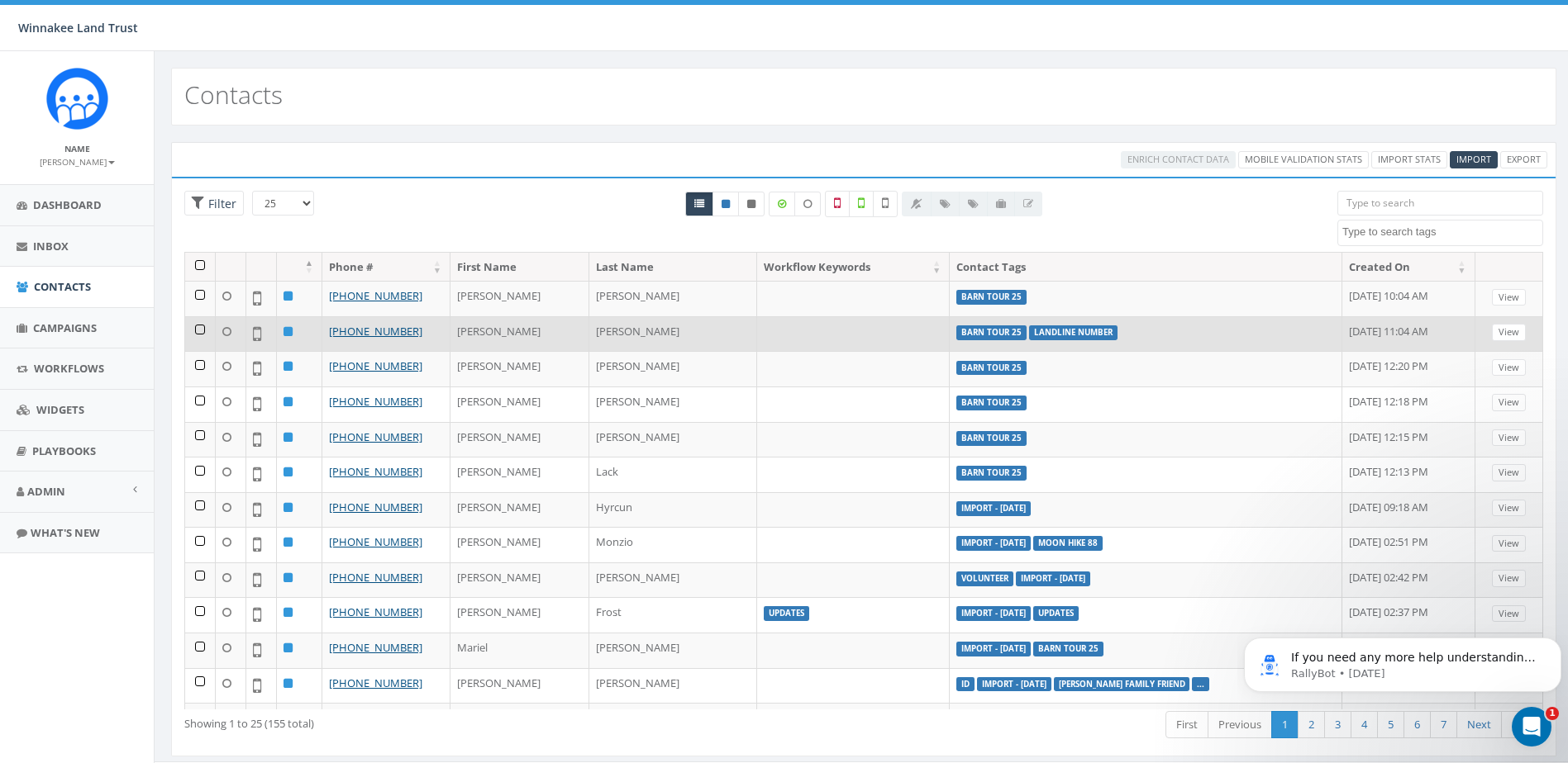
click at [306, 337] on td at bounding box center [300, 334] width 46 height 35
click at [199, 329] on td at bounding box center [200, 334] width 30 height 35
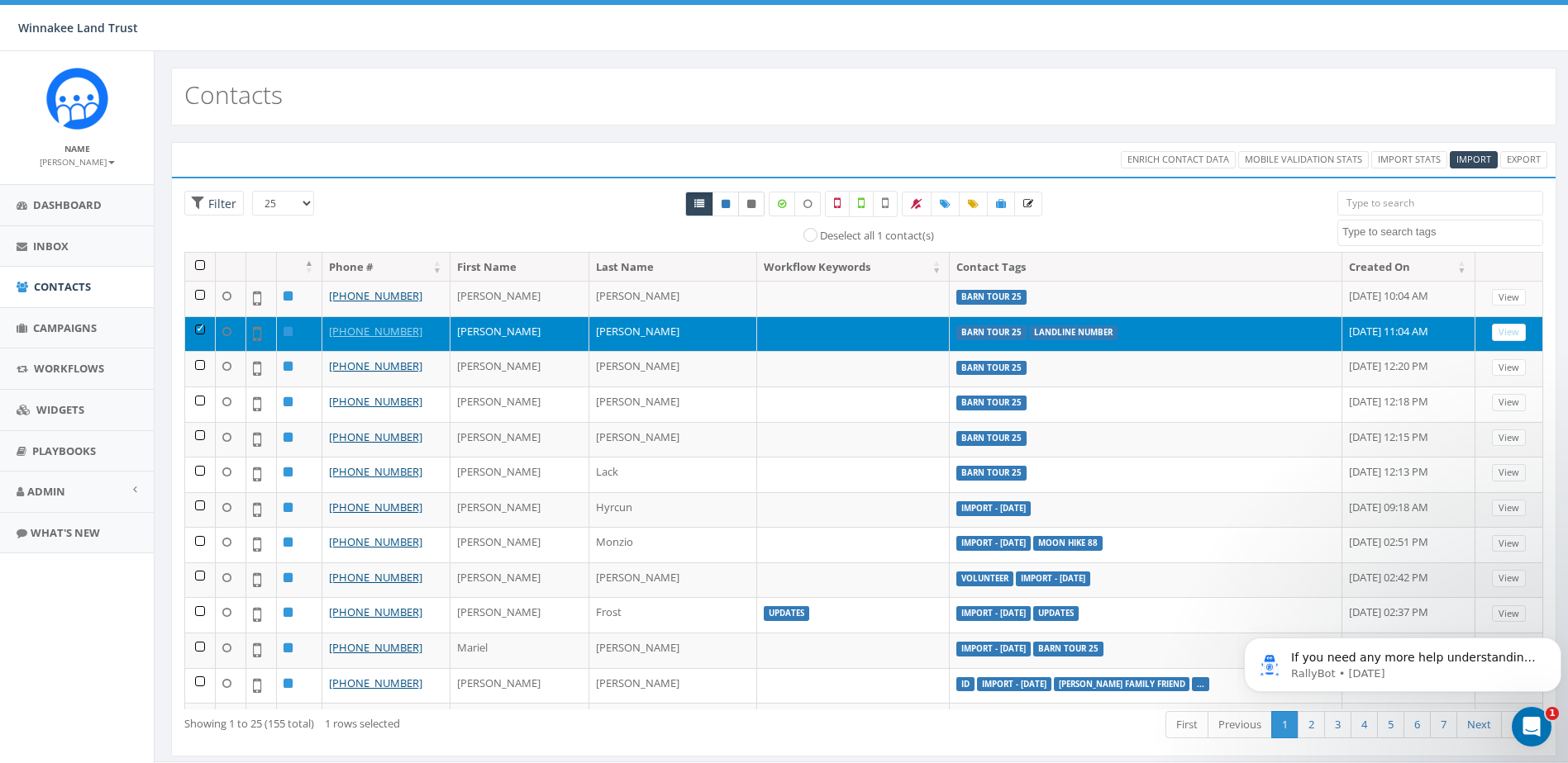
click at [749, 202] on icon at bounding box center [751, 204] width 8 height 10
radio input "true"
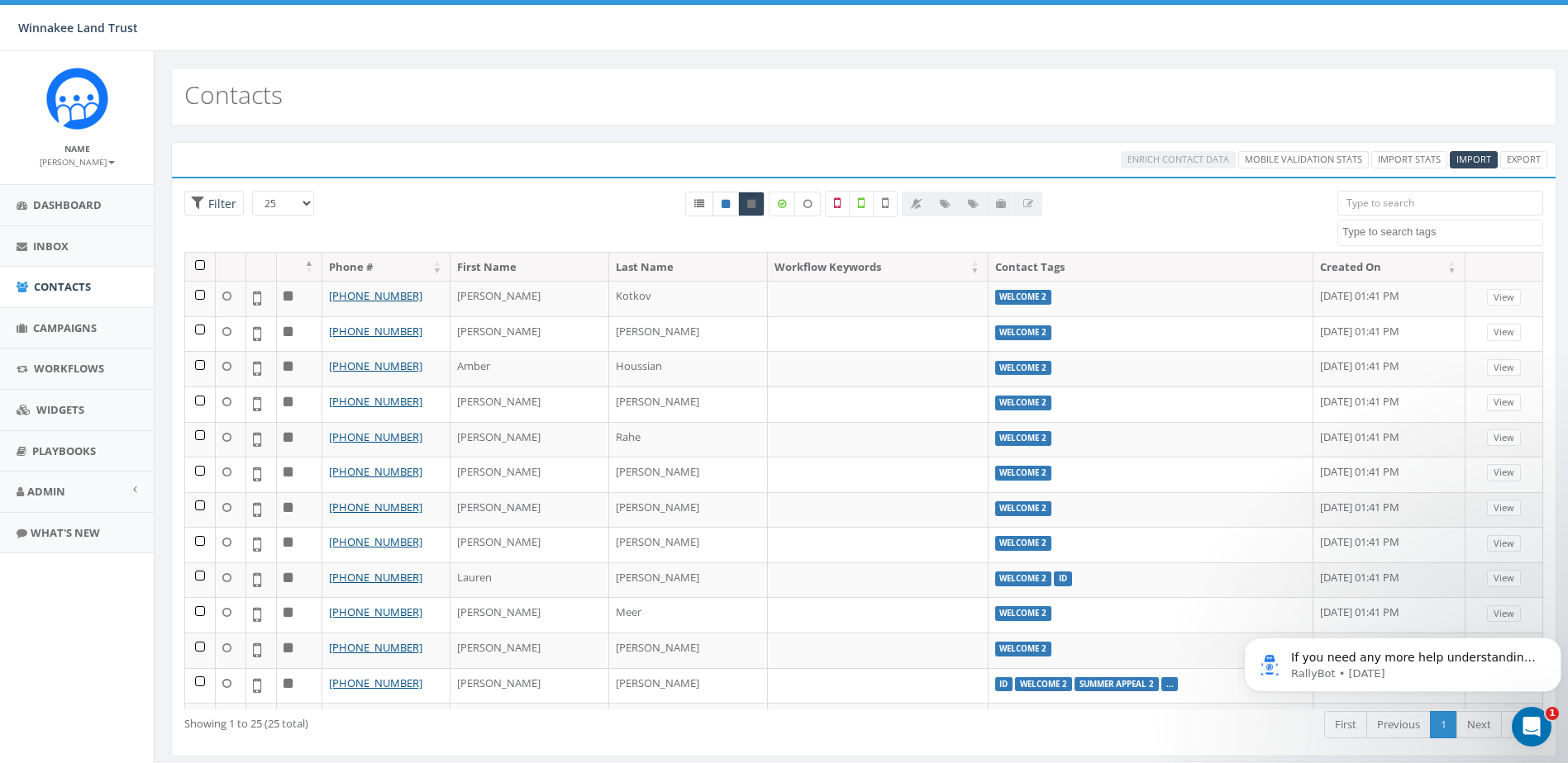
click at [734, 202] on link at bounding box center [725, 204] width 26 height 25
radio input "true"
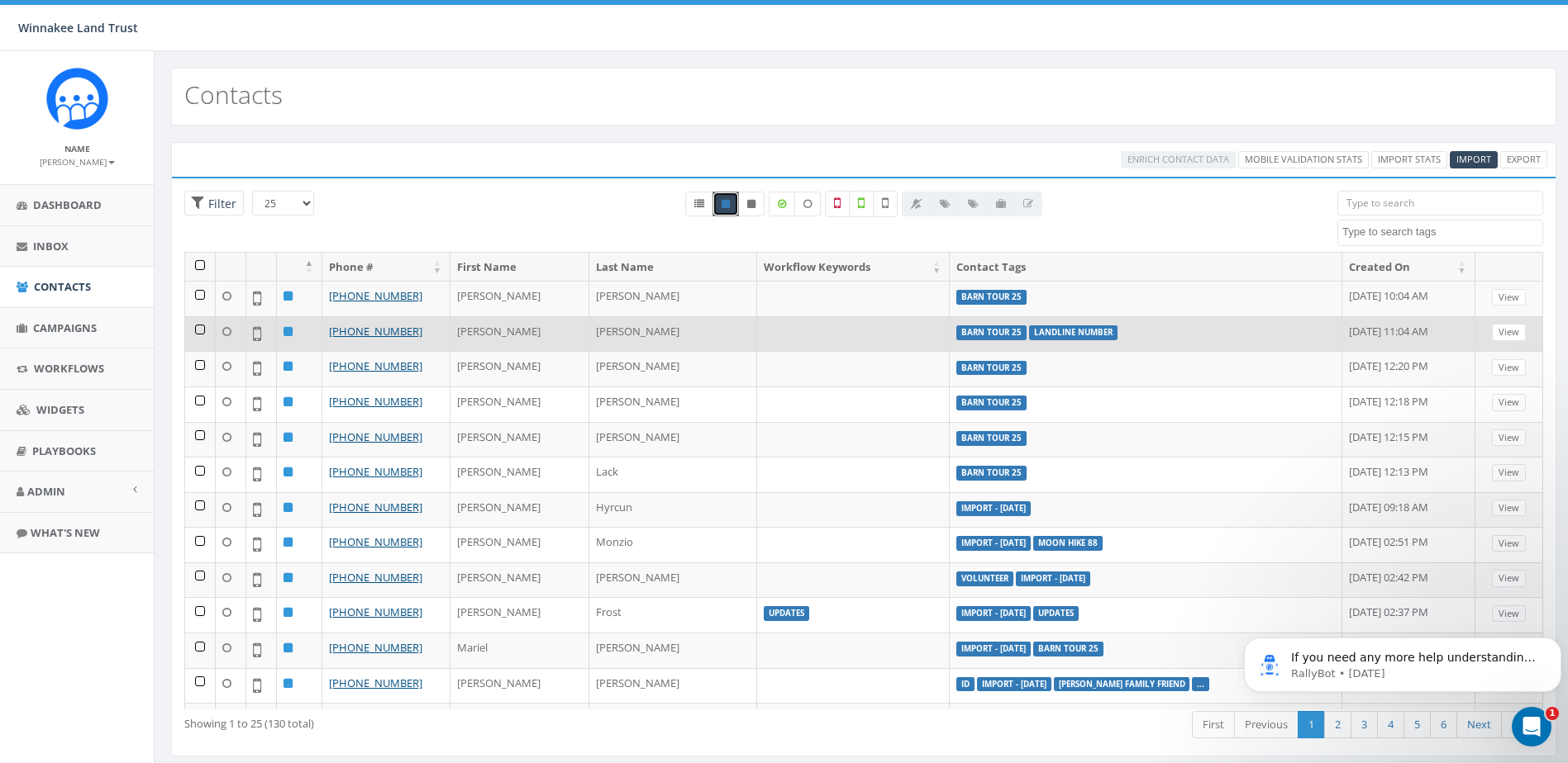
click at [201, 331] on td at bounding box center [200, 334] width 30 height 35
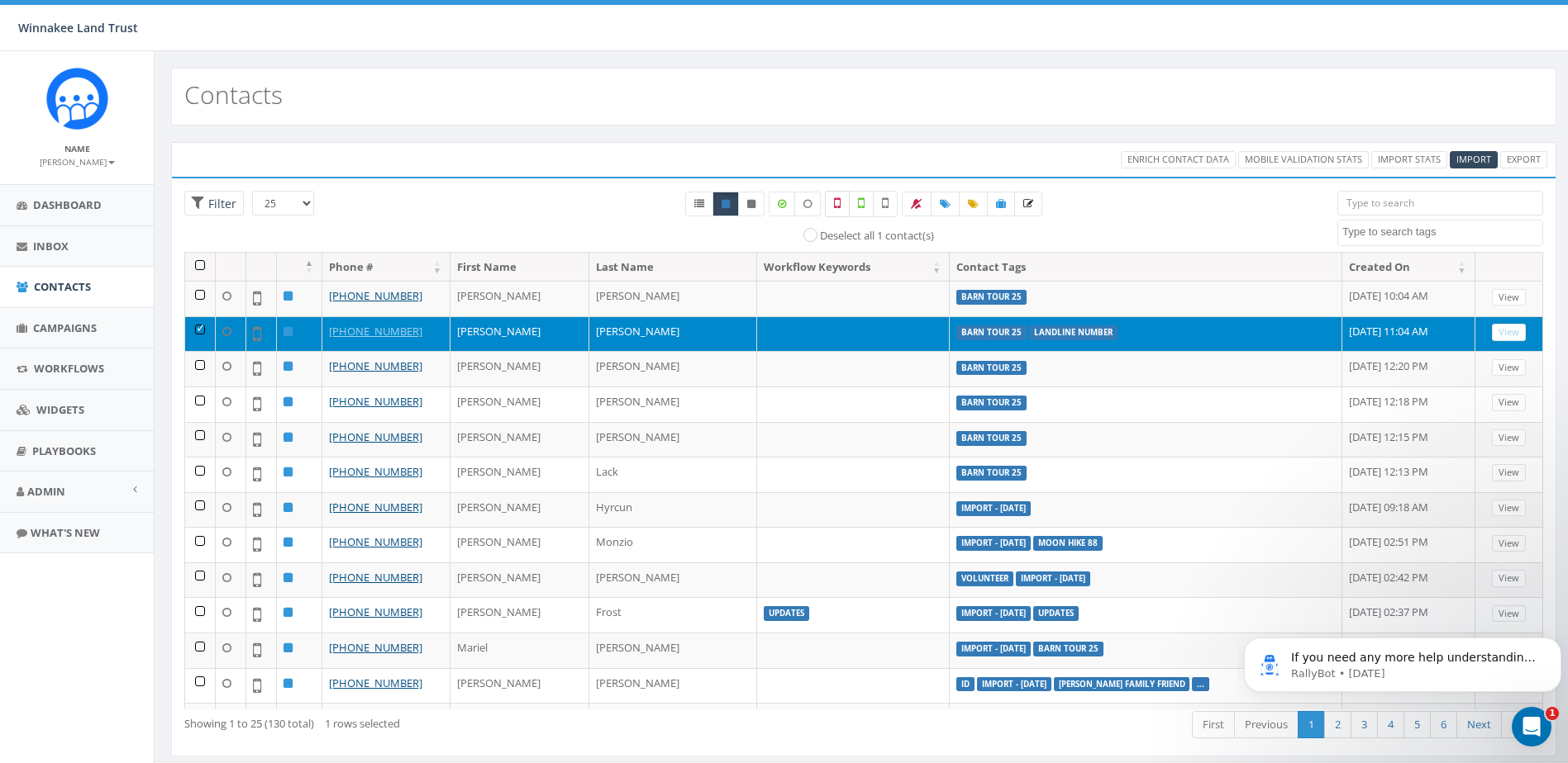
click at [837, 204] on icon at bounding box center [838, 204] width 7 height 15
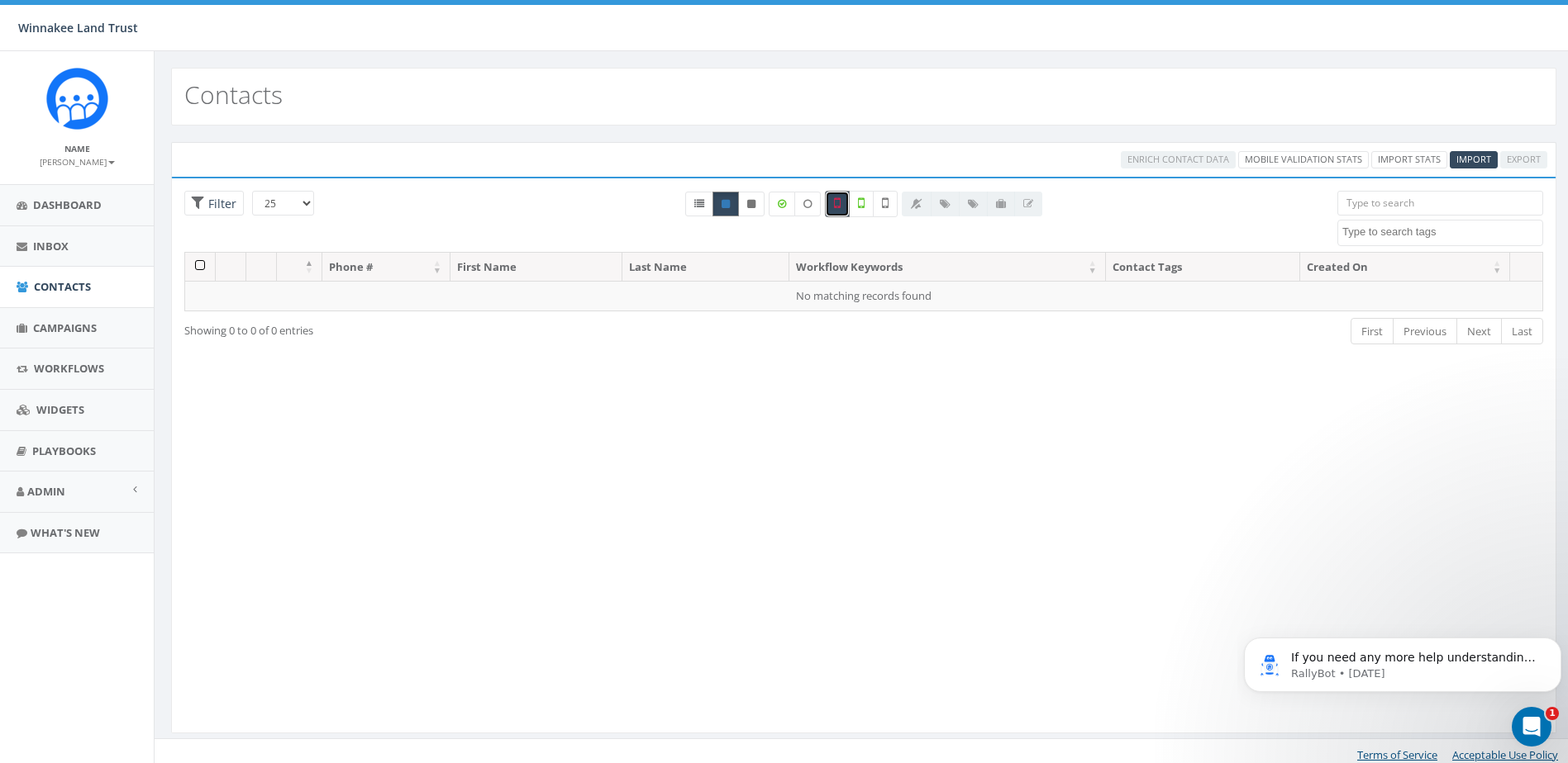
click at [730, 203] on link at bounding box center [725, 204] width 26 height 25
click at [839, 204] on icon at bounding box center [838, 204] width 7 height 15
checkbox input "false"
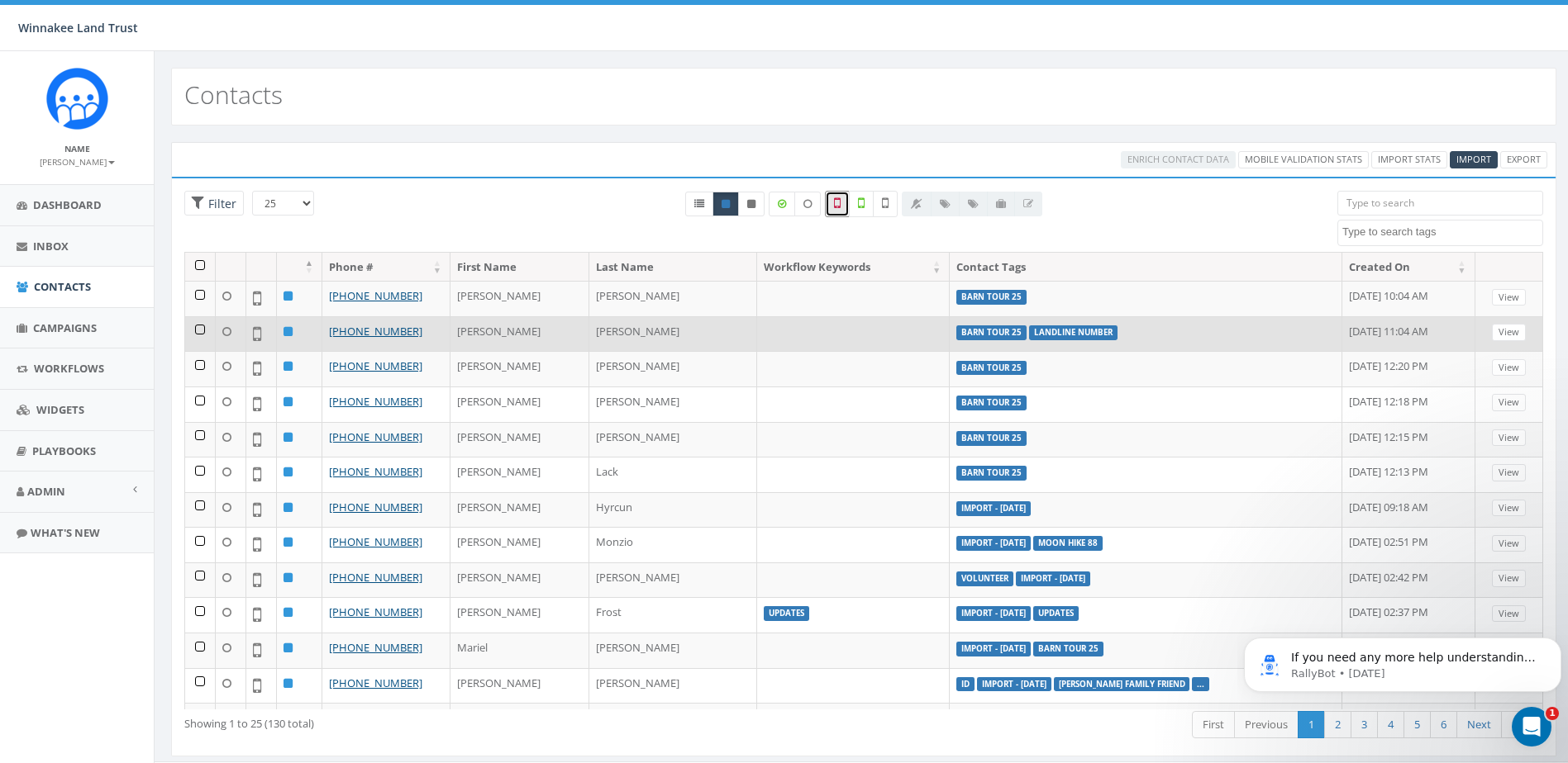
click at [199, 328] on td at bounding box center [200, 334] width 30 height 35
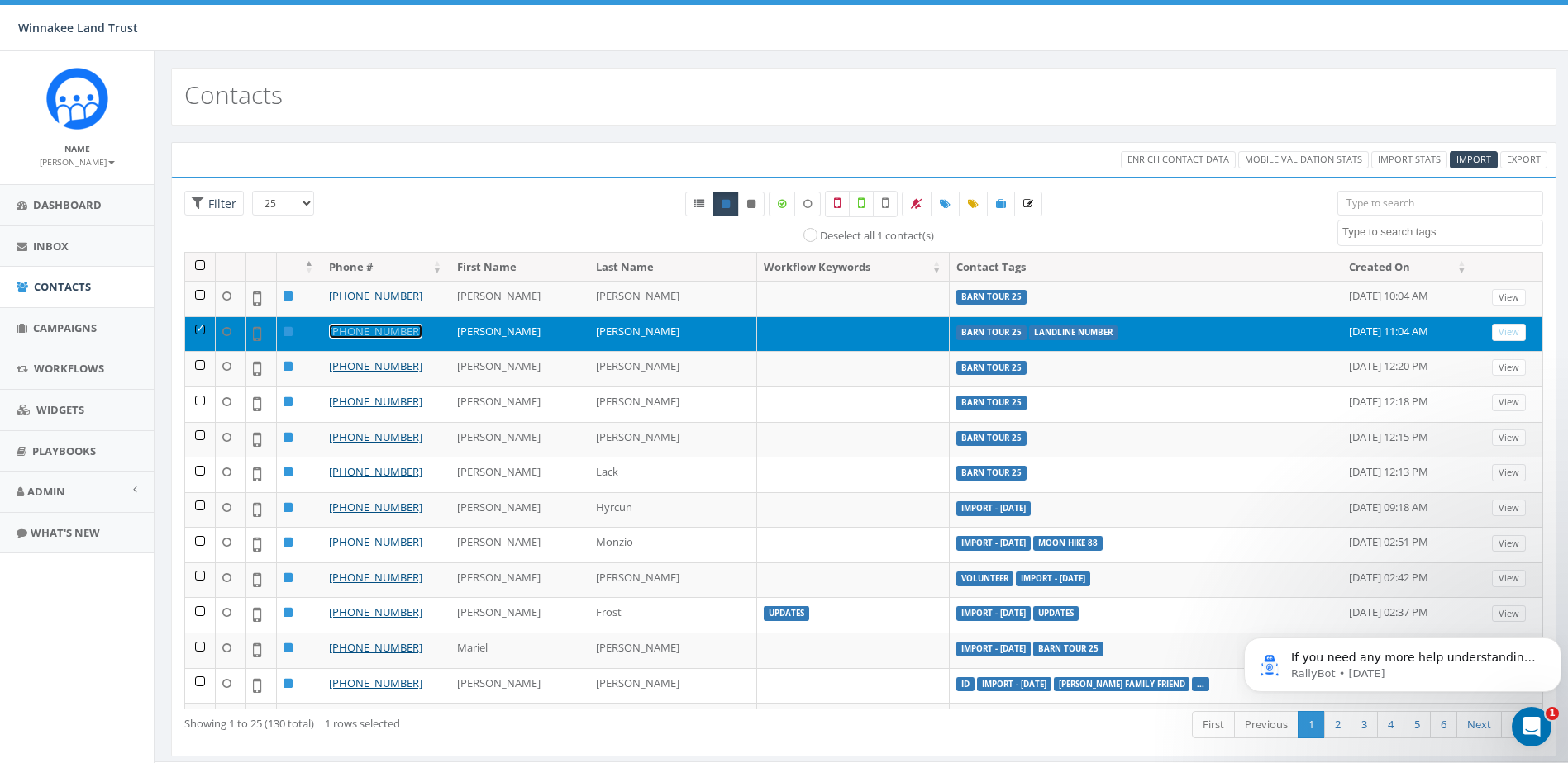
click at [395, 335] on link "+1 518-398-7003" at bounding box center [375, 331] width 93 height 15
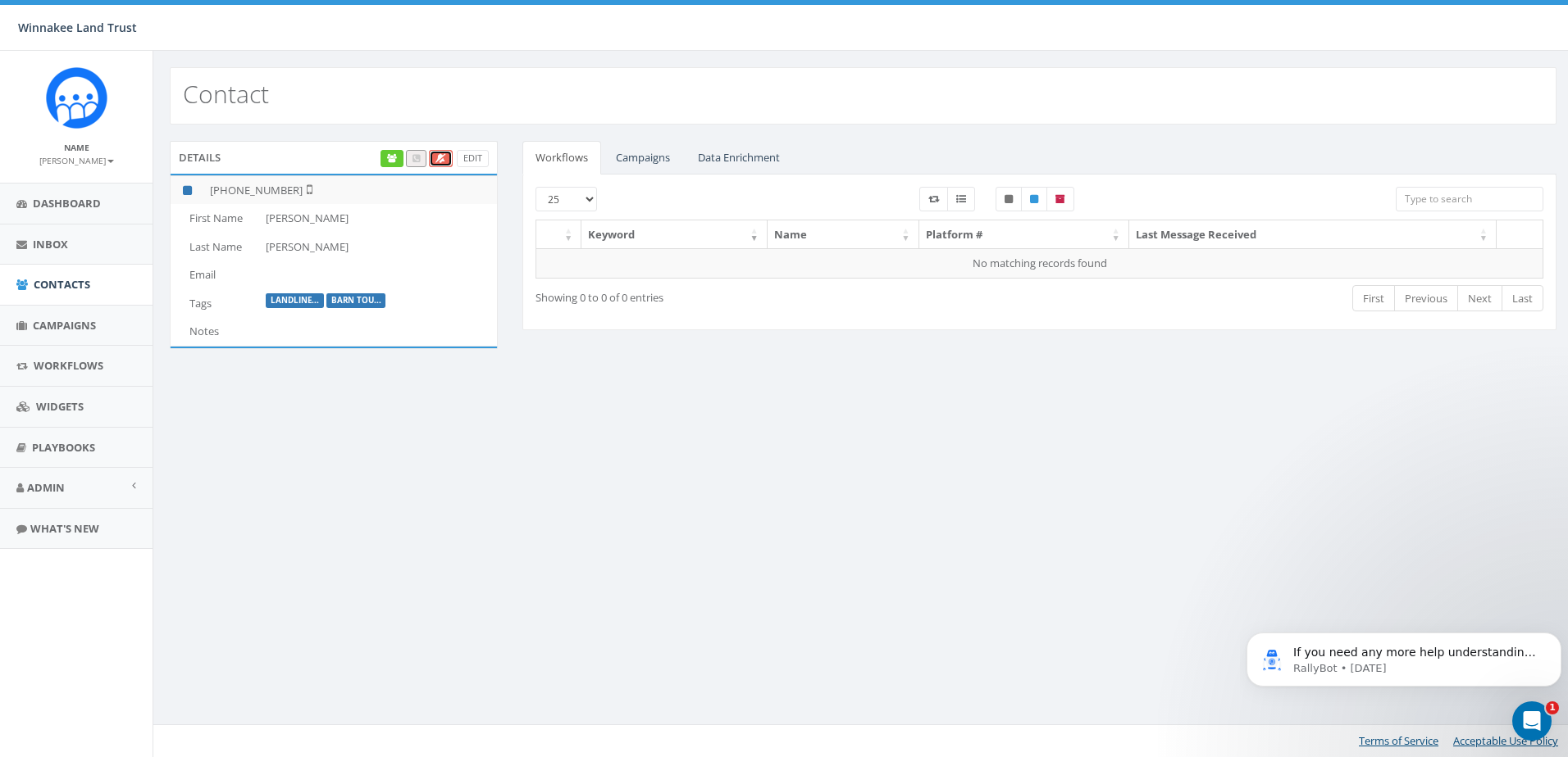
click at [438, 158] on icon at bounding box center [440, 158] width 11 height 9
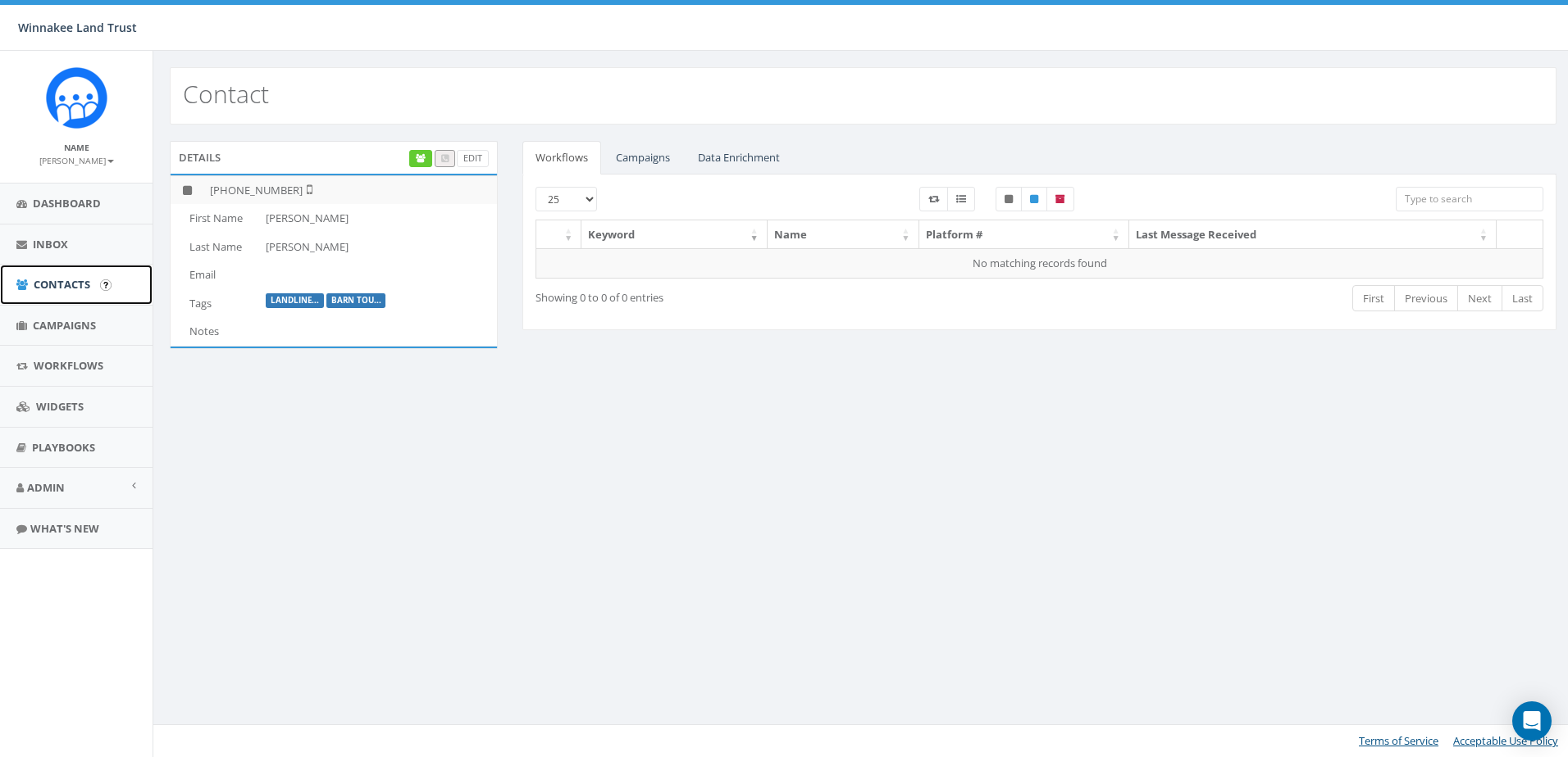
click at [57, 293] on link "Contacts" at bounding box center [76, 285] width 153 height 40
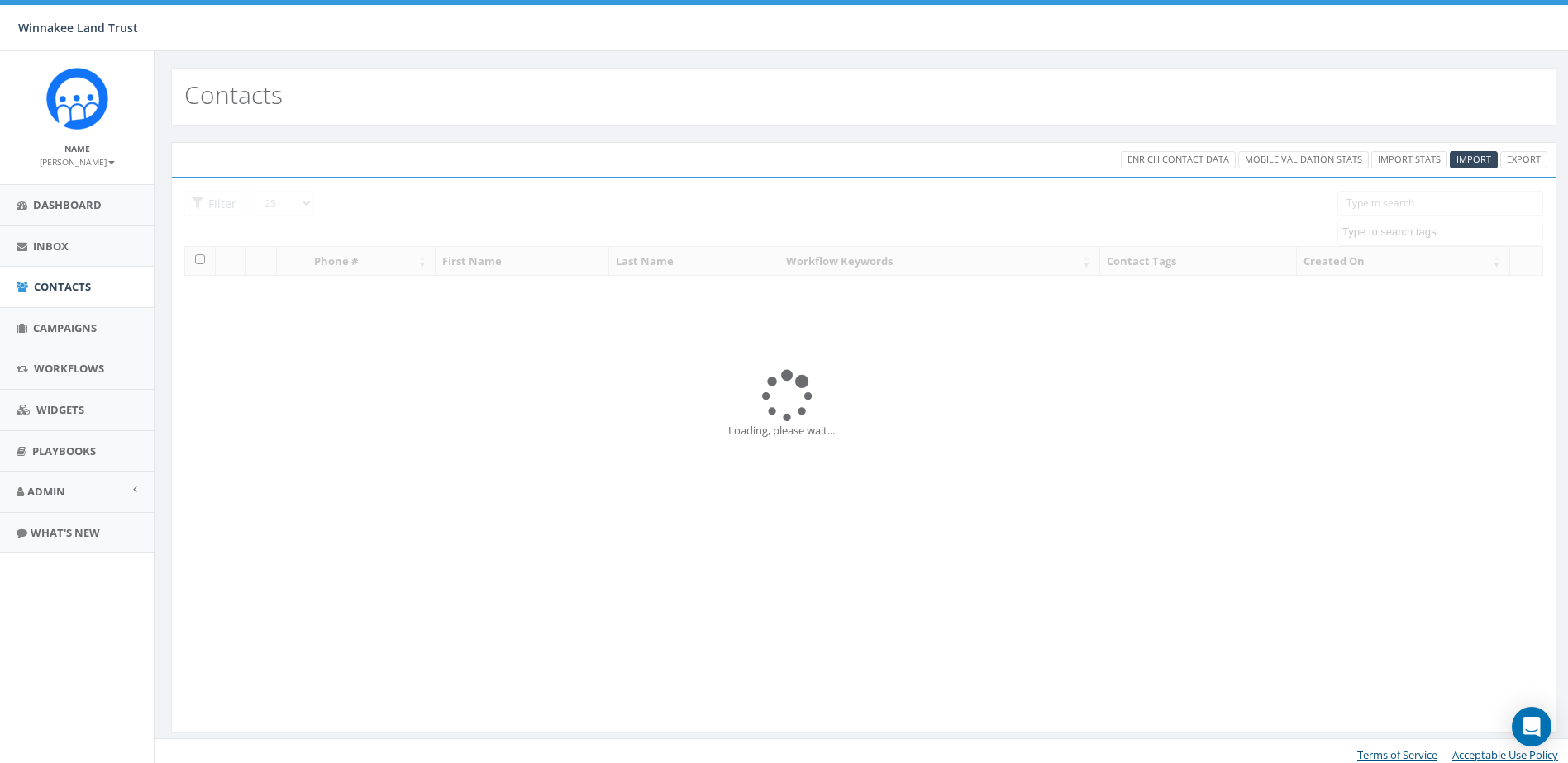
select select
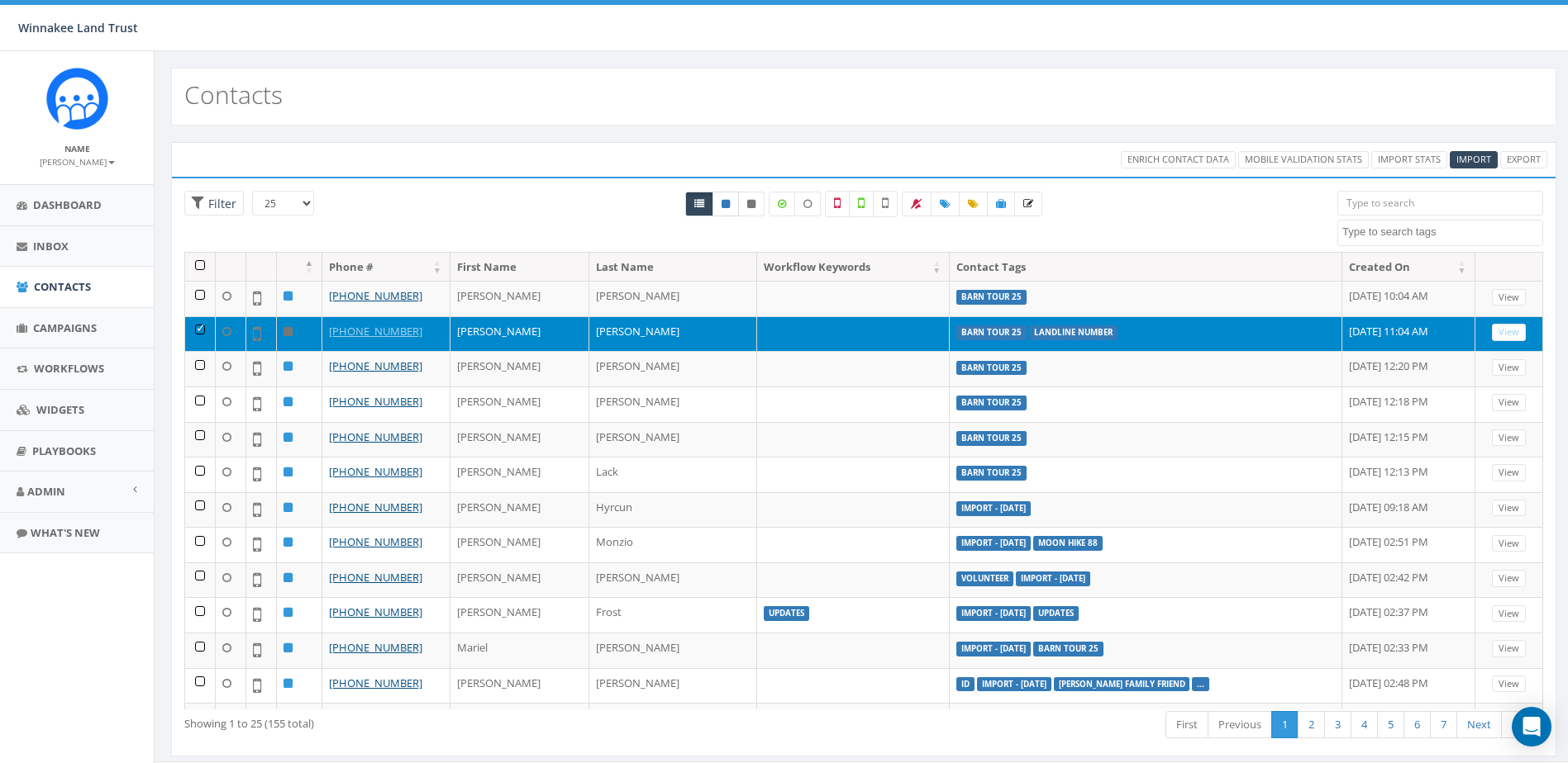
click at [733, 212] on link at bounding box center [725, 204] width 26 height 25
radio input "true"
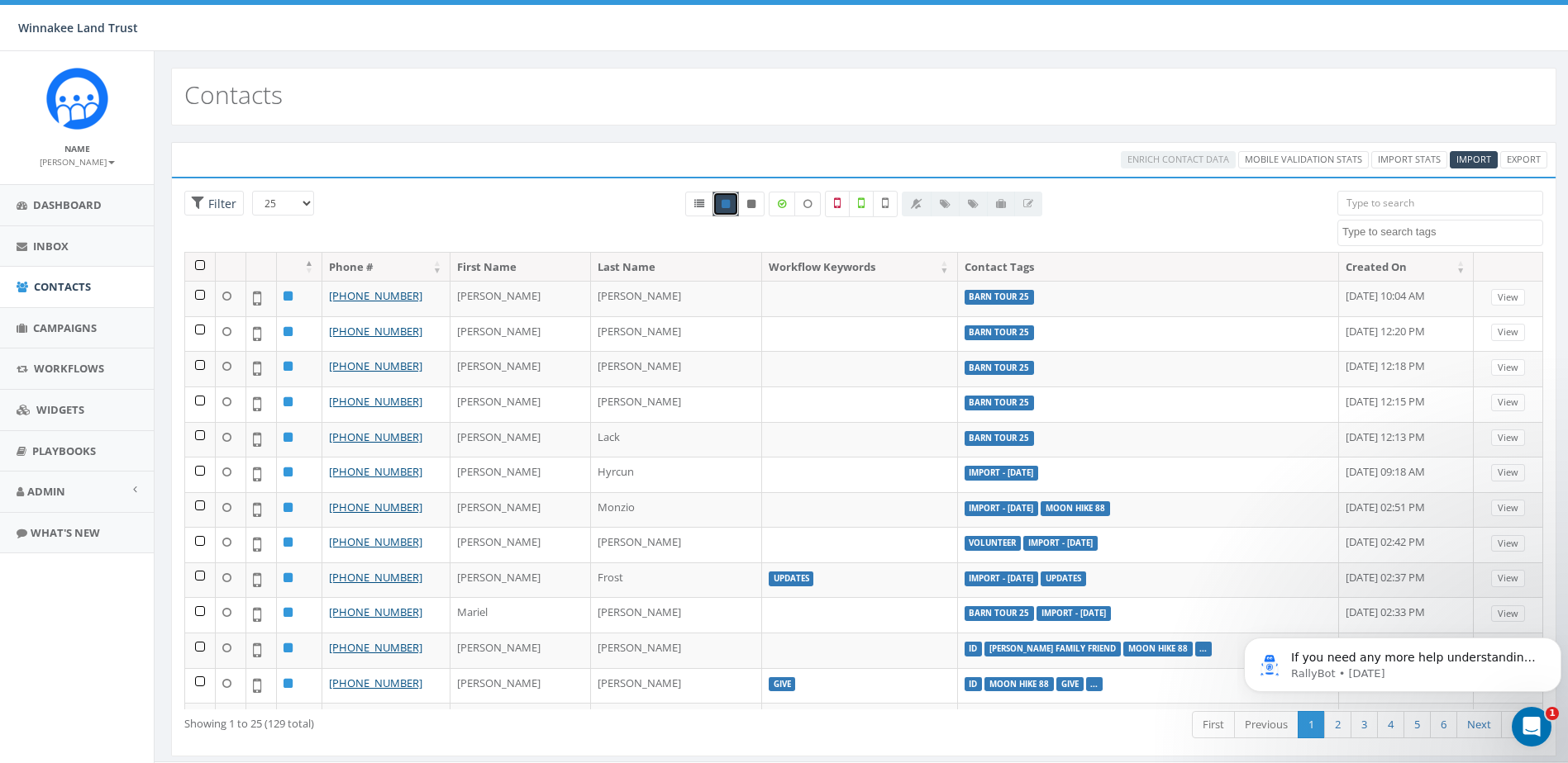
click at [1370, 200] on input "search" at bounding box center [1440, 203] width 205 height 25
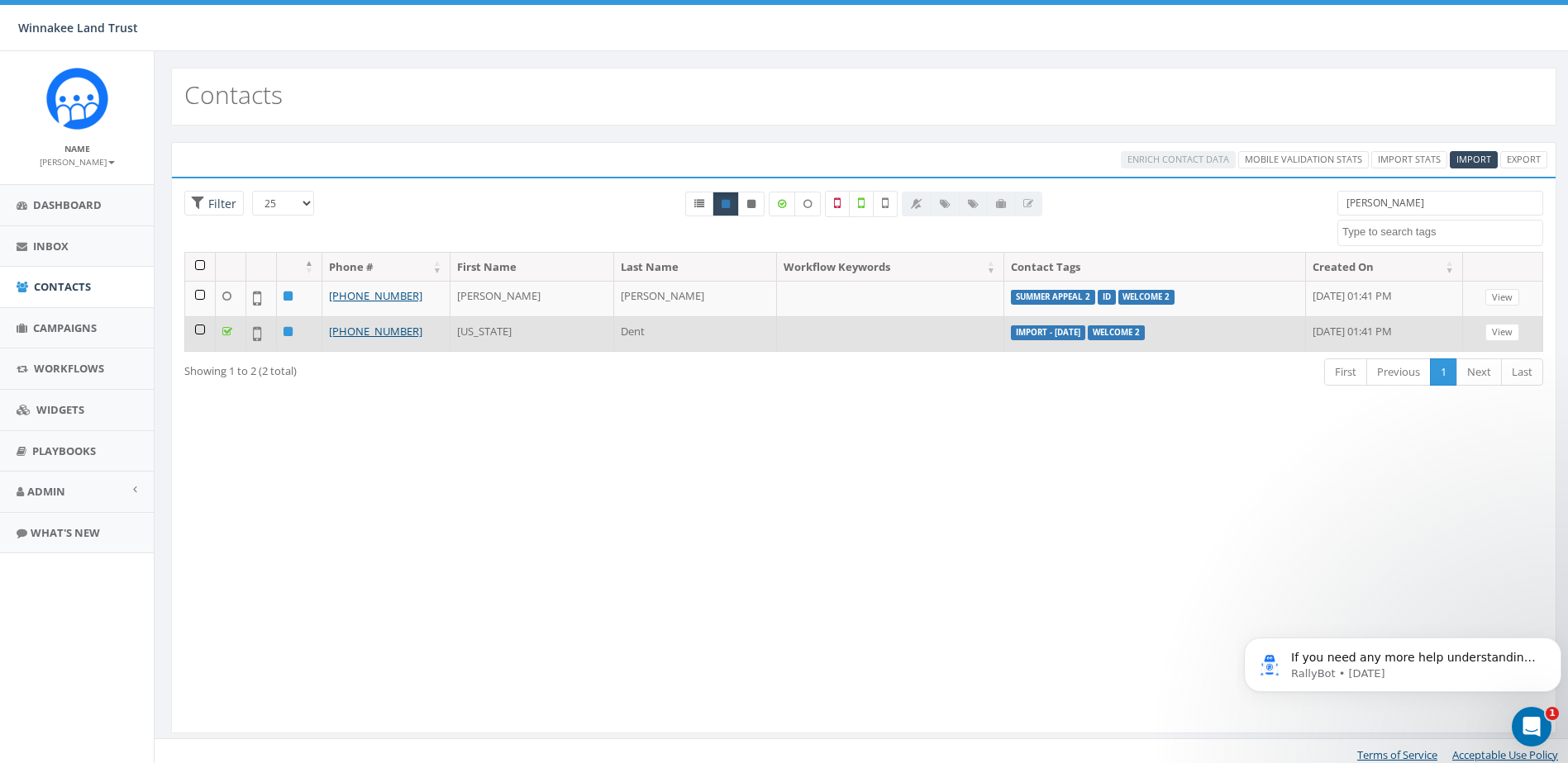
type input "georg"
click at [228, 333] on icon at bounding box center [227, 331] width 10 height 11
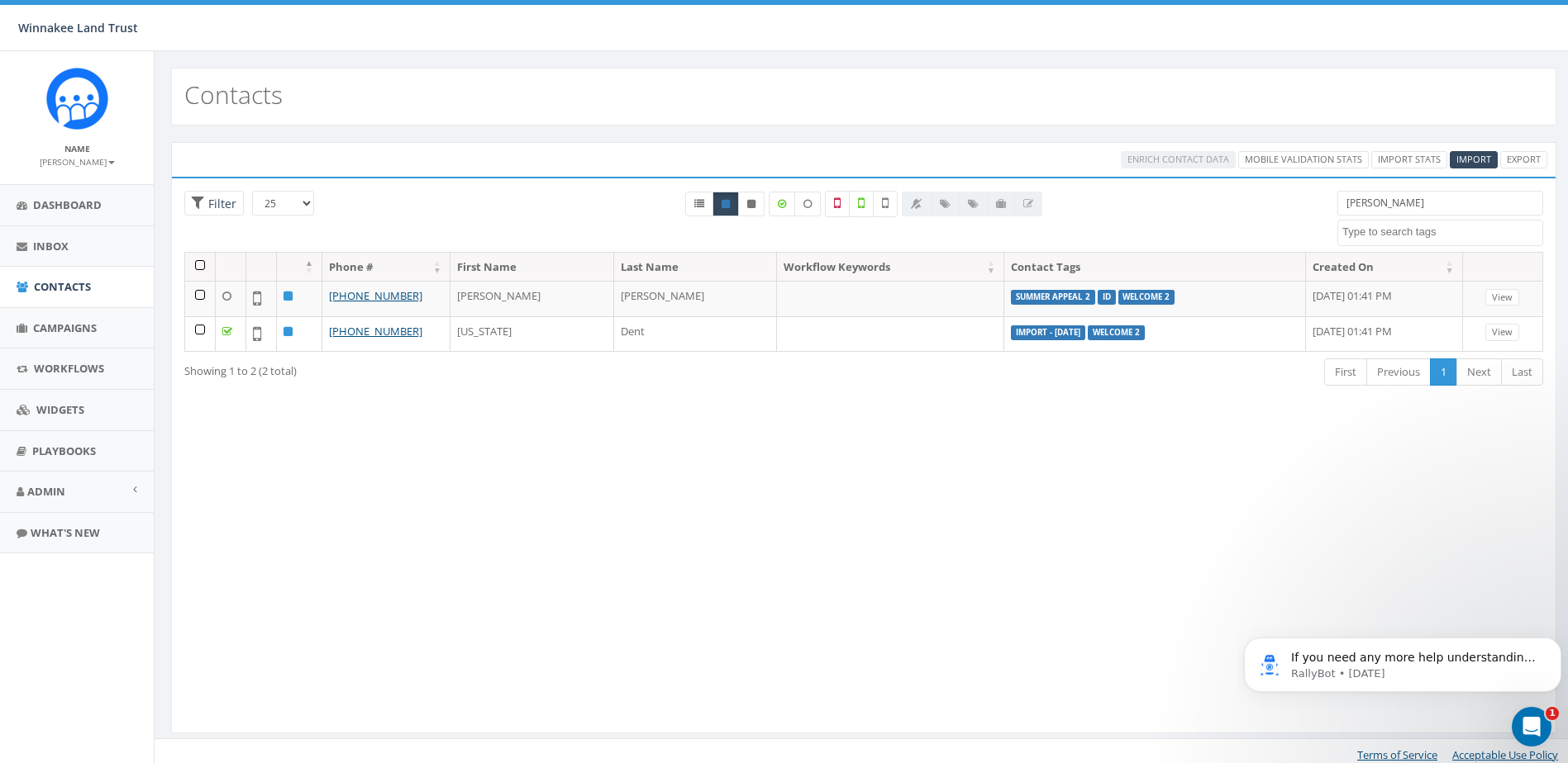
click at [315, 411] on div "Loading the filters, please wait!! Phone Number is is not First Name is is not …" at bounding box center [863, 455] width 1385 height 558
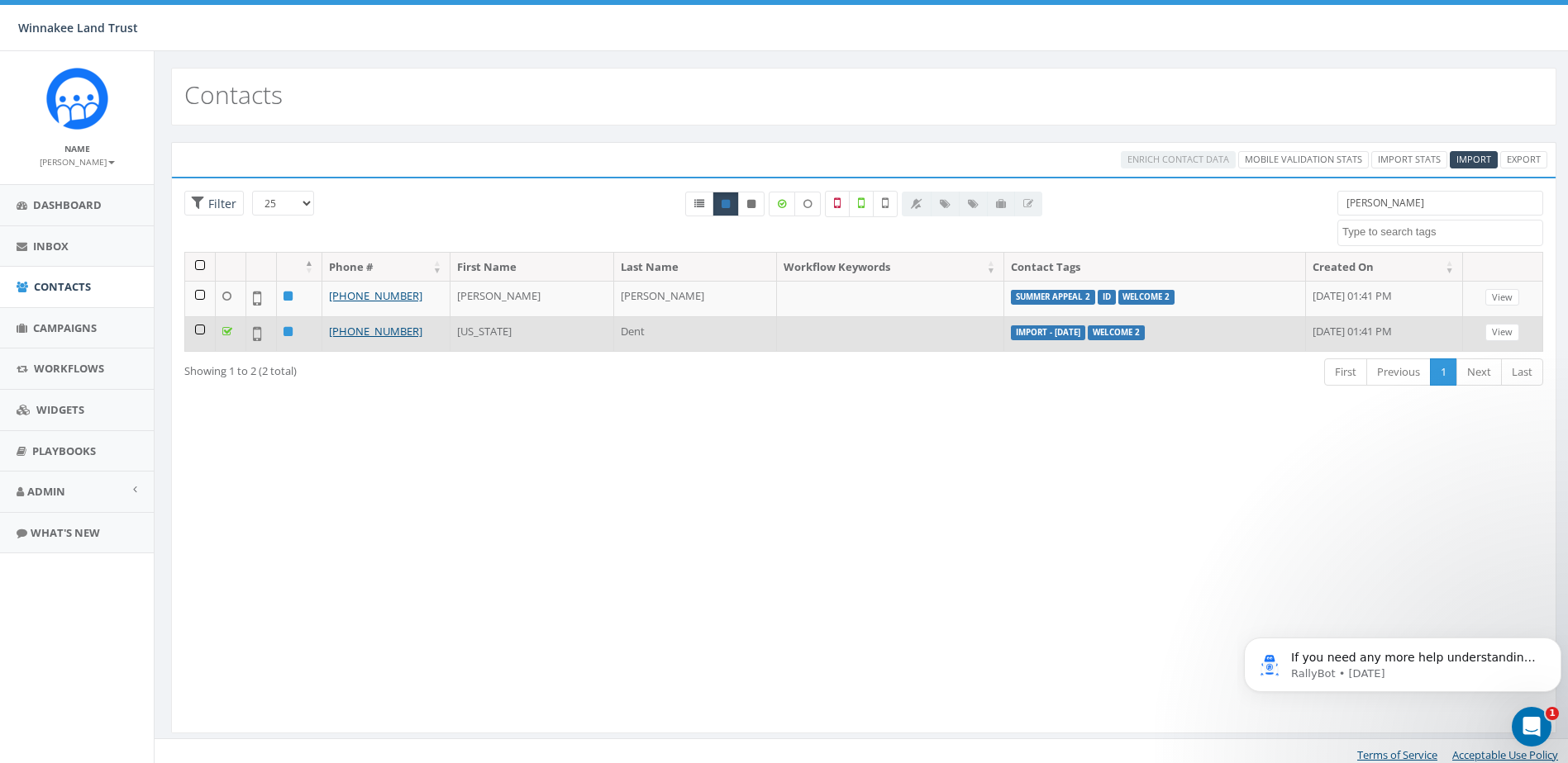
click at [227, 331] on icon at bounding box center [227, 331] width 10 height 11
click at [352, 329] on link "+1 914-388-7795" at bounding box center [375, 331] width 93 height 15
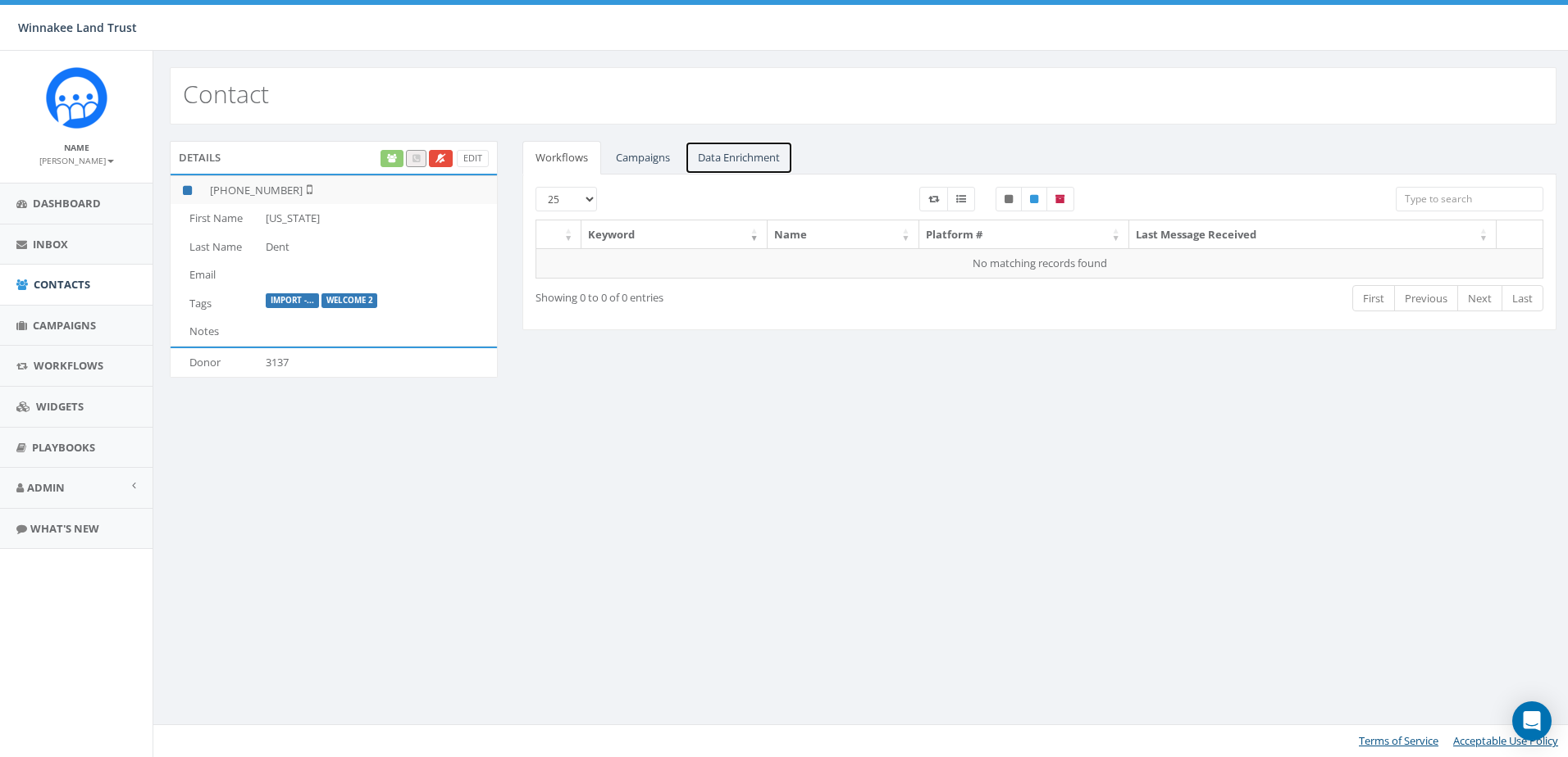
click at [733, 157] on link "Data Enrichment" at bounding box center [738, 158] width 108 height 34
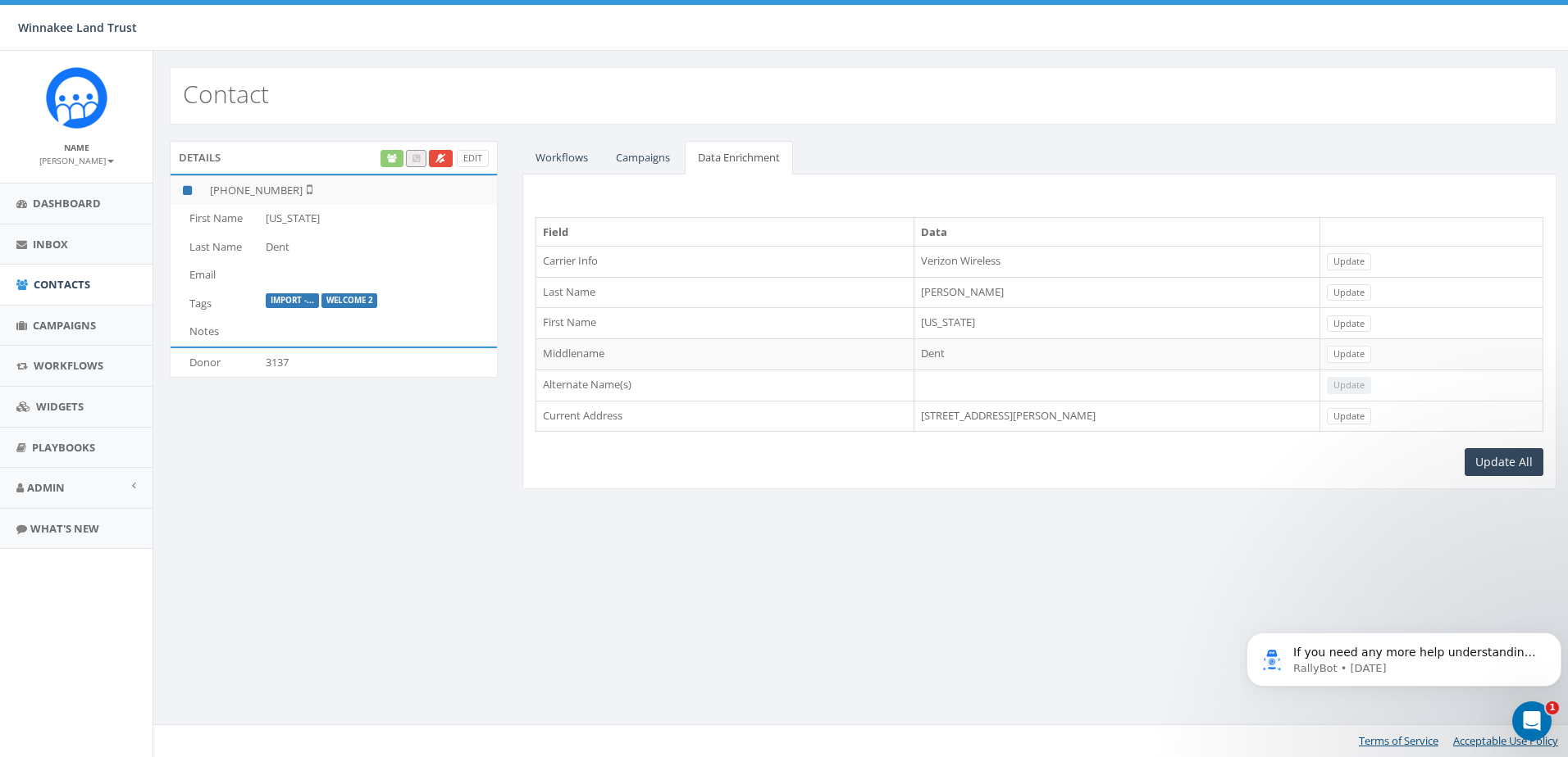
click at [653, 138] on div "Details Edit [PHONE_NUMBER] First Name [US_STATE] Last Name [PERSON_NAME] Email…" at bounding box center [863, 325] width 1420 height 402
click at [652, 158] on link "Campaigns" at bounding box center [643, 158] width 80 height 34
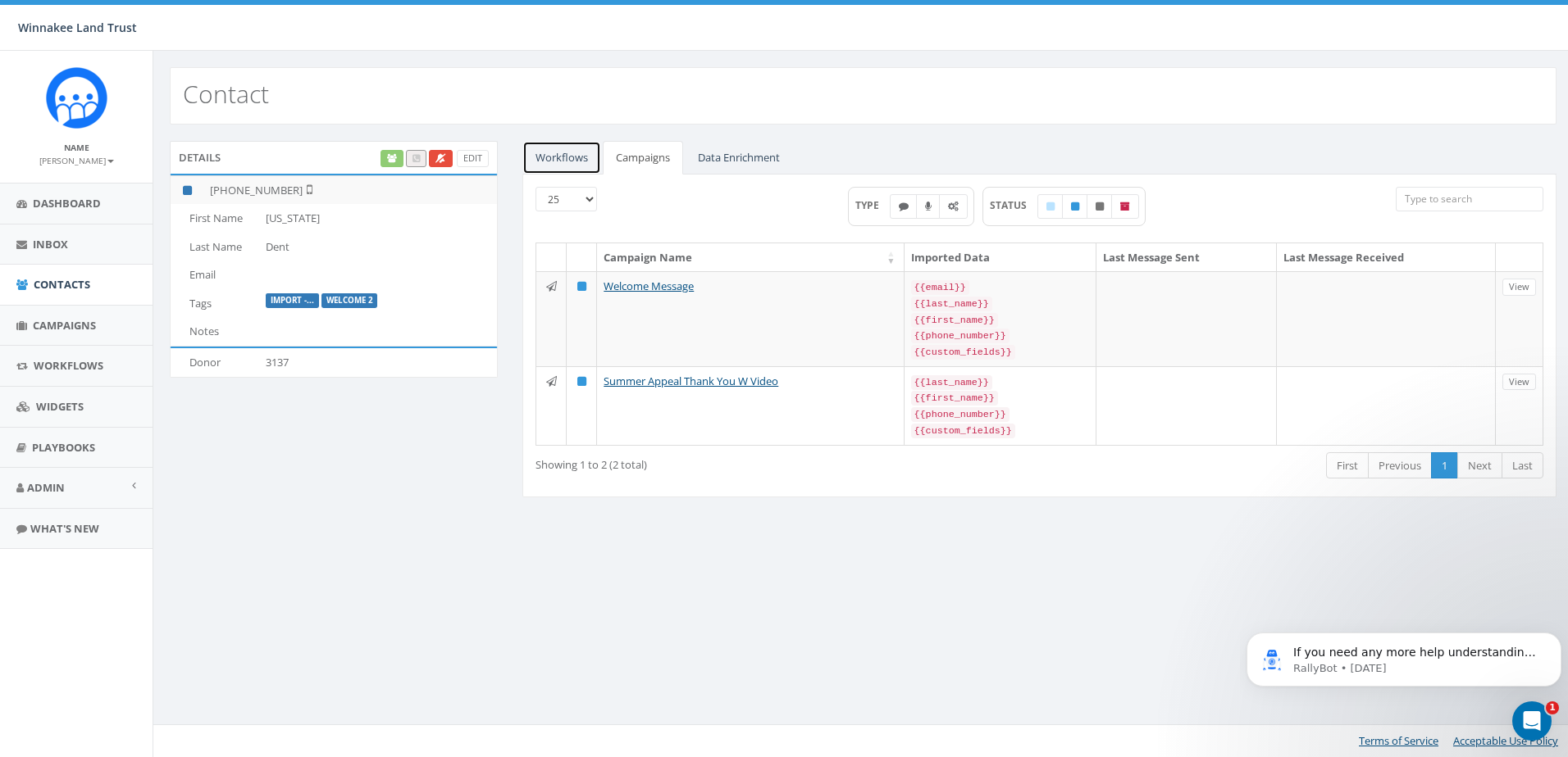
click at [558, 158] on link "Workflows" at bounding box center [562, 158] width 79 height 34
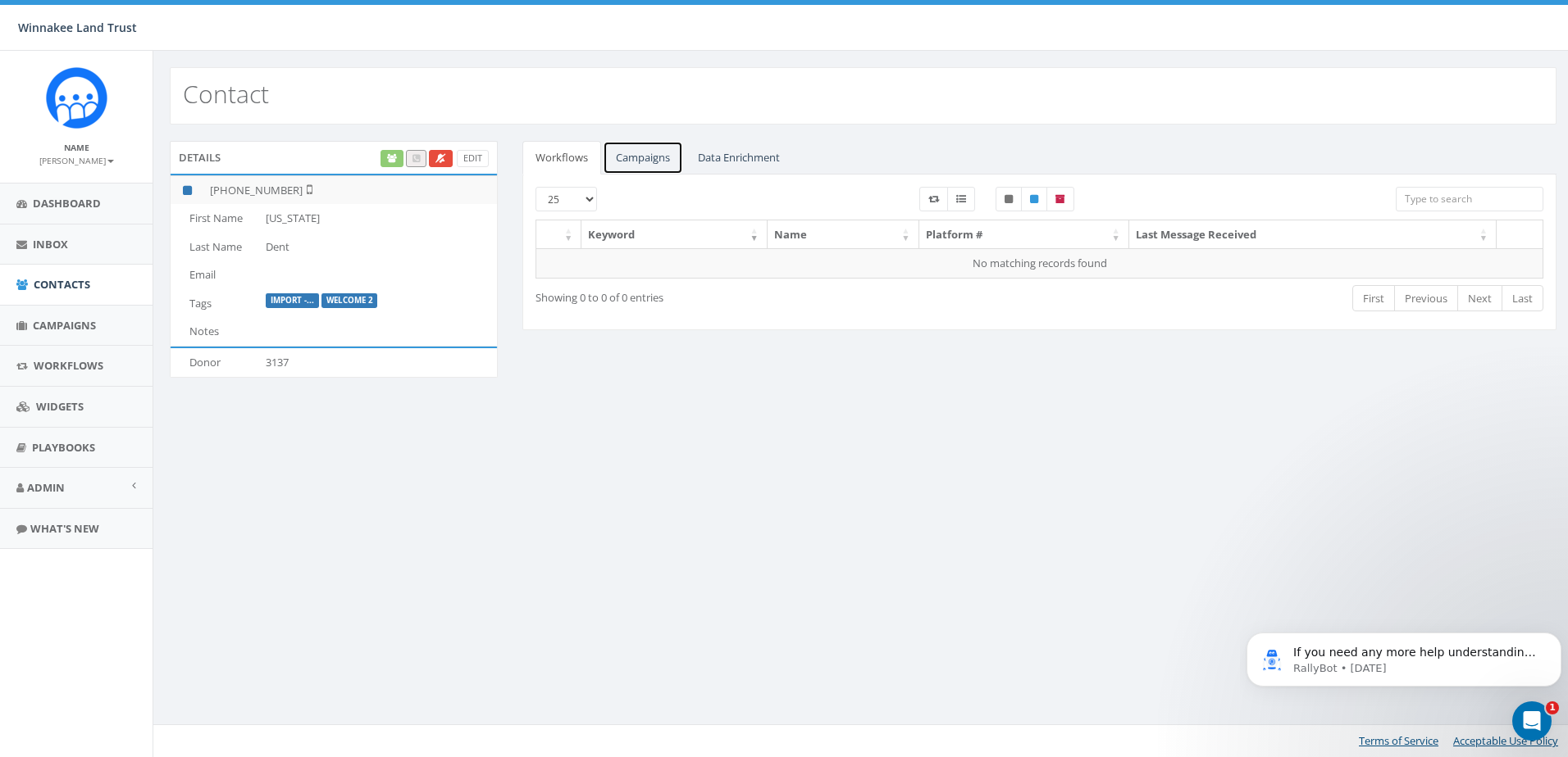
click at [639, 152] on link "Campaigns" at bounding box center [643, 158] width 80 height 34
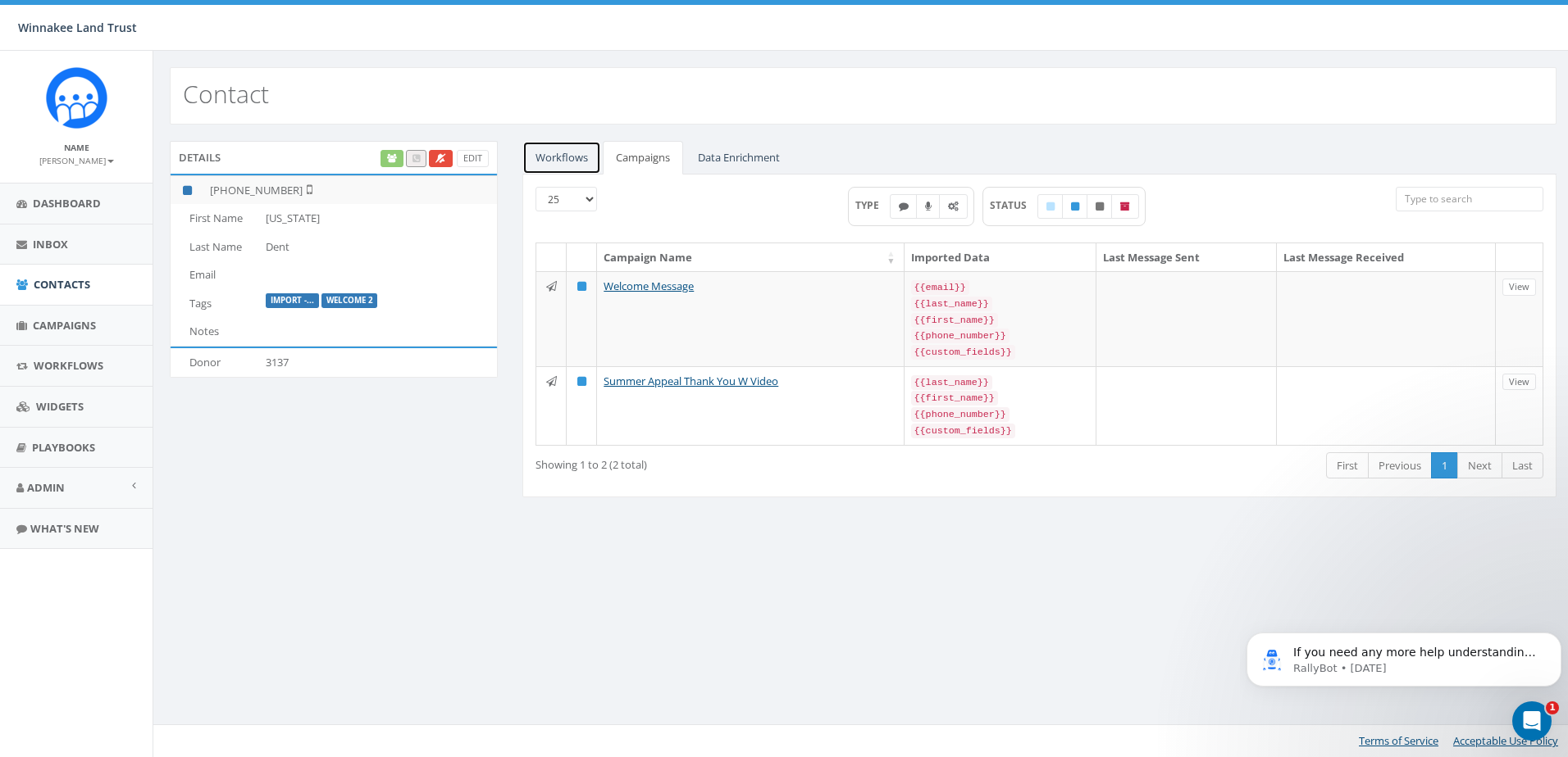
click at [561, 161] on link "Workflows" at bounding box center [562, 158] width 79 height 34
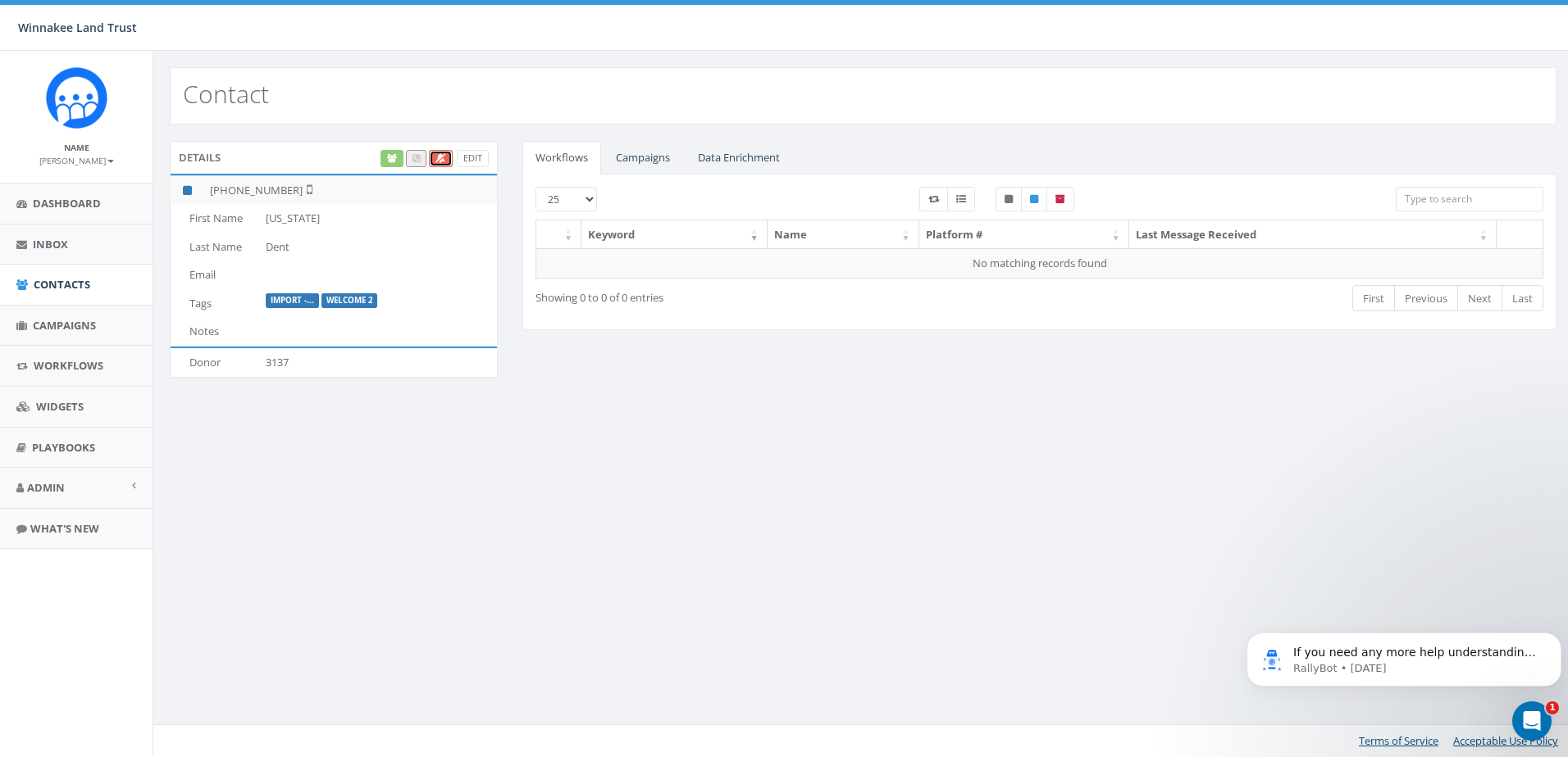
click at [442, 160] on icon at bounding box center [440, 158] width 11 height 9
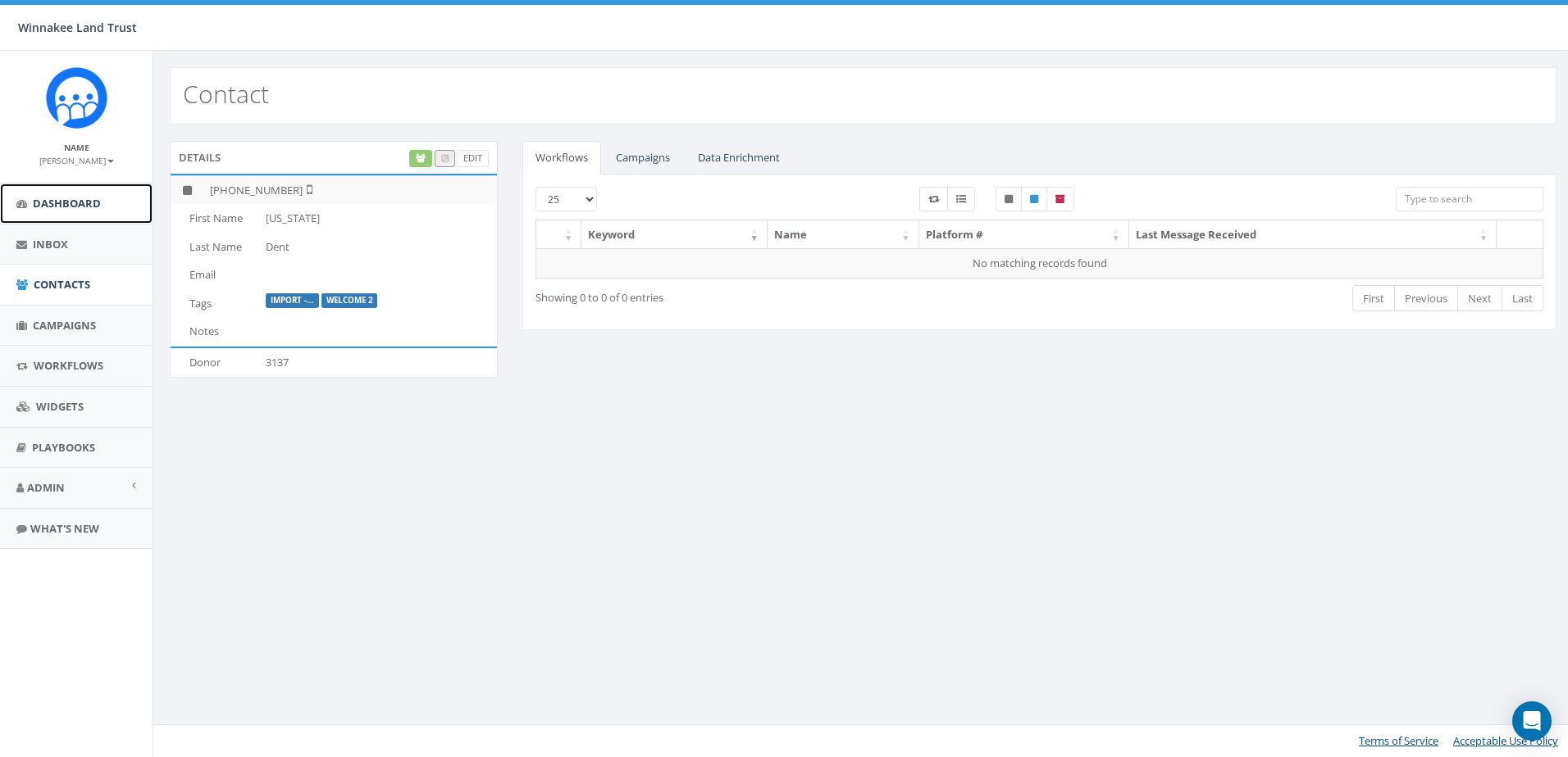
click at [32, 203] on link "Dashboard" at bounding box center [76, 204] width 153 height 40
